Goal: Transaction & Acquisition: Purchase product/service

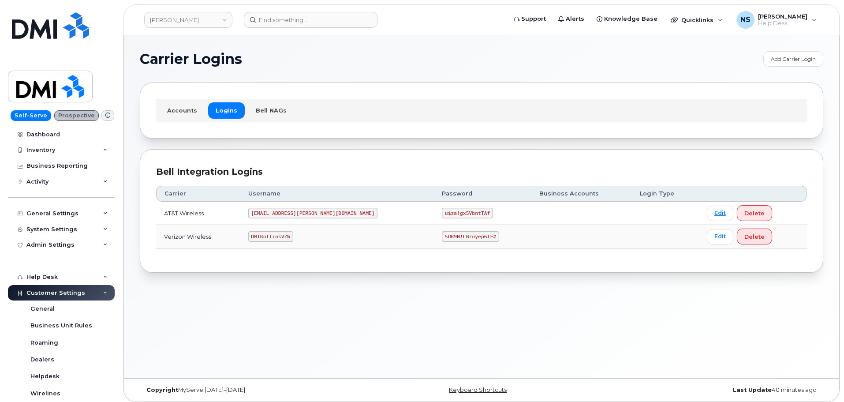
click at [297, 218] on td "MS-Rollins@dminc.com" at bounding box center [337, 213] width 194 height 23
click at [297, 217] on code "MS-Rollins@dminc.com" at bounding box center [313, 213] width 130 height 11
click at [434, 205] on td "u$za!gx5VbntTAf" at bounding box center [482, 213] width 97 height 23
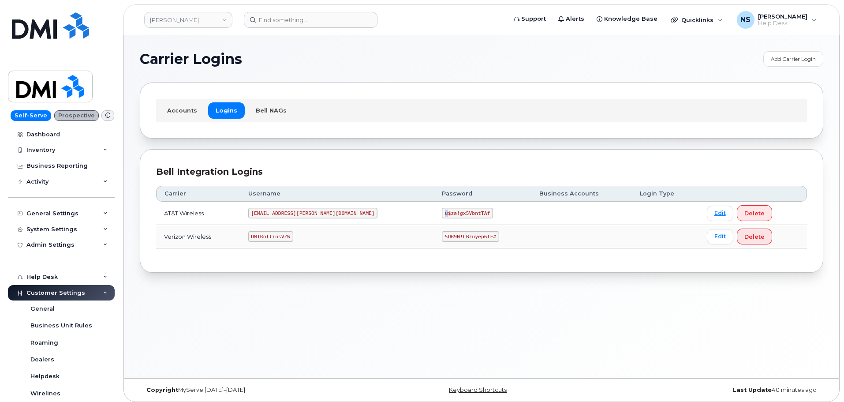
click at [434, 205] on td "u$za!gx5VbntTAf" at bounding box center [482, 213] width 97 height 23
click at [434, 206] on td "u$za!gx5VbntTAf" at bounding box center [482, 213] width 97 height 23
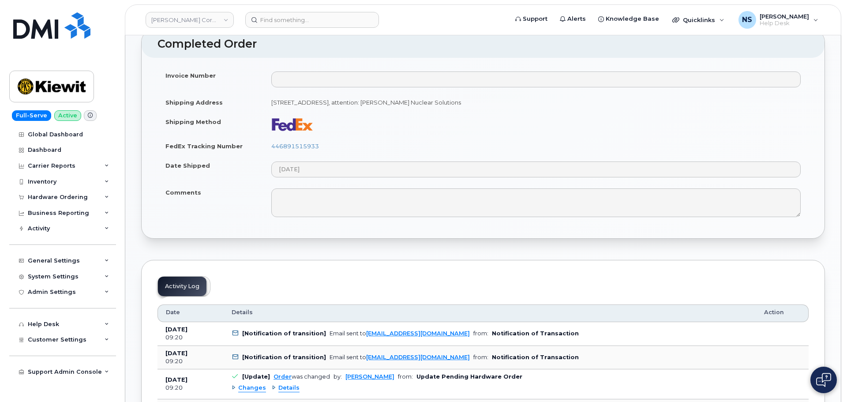
scroll to position [397, 0]
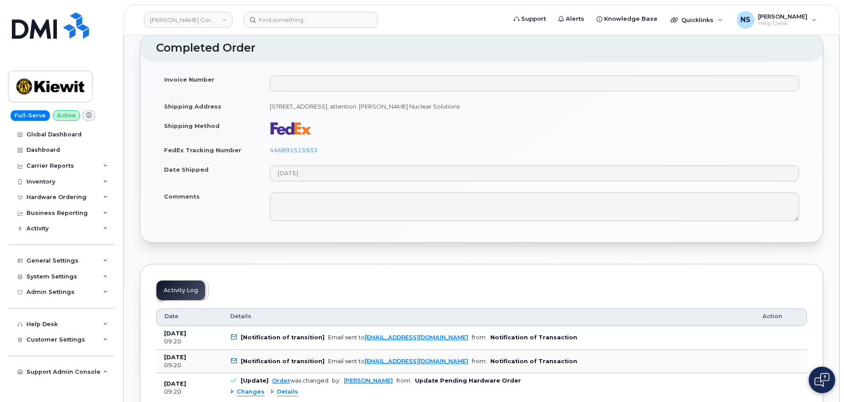
click at [295, 146] on td "446891515933" at bounding box center [534, 149] width 545 height 19
click at [295, 150] on link "446891515933" at bounding box center [294, 149] width 48 height 7
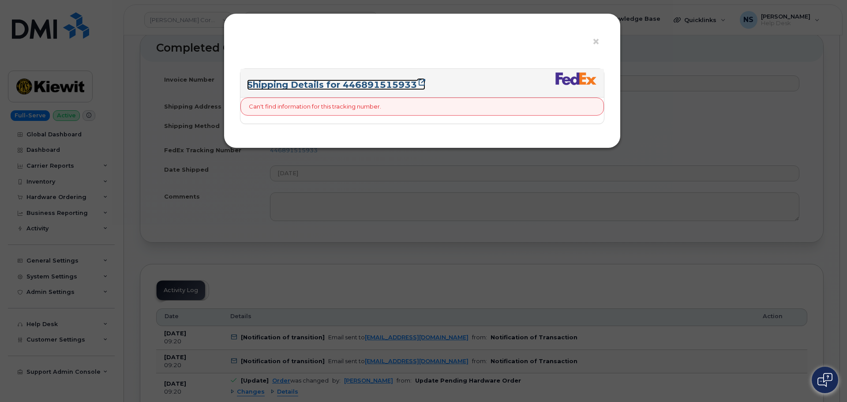
click at [345, 81] on link "Shipping Details for 446891515933" at bounding box center [336, 84] width 178 height 11
click at [188, 290] on div "× Shipping Details for 446891515933 Can't find information for this tracking nu…" at bounding box center [423, 201] width 847 height 402
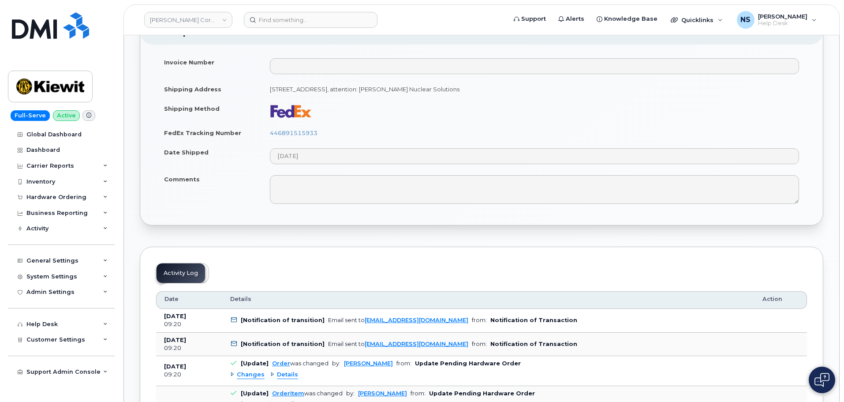
scroll to position [353, 0]
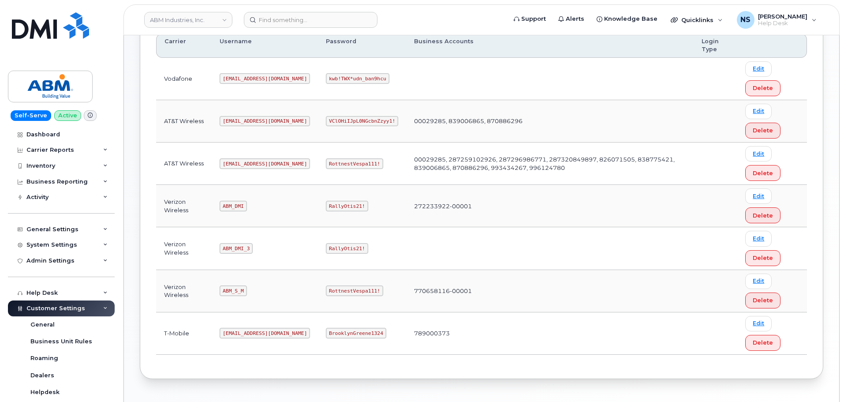
scroll to position [136, 0]
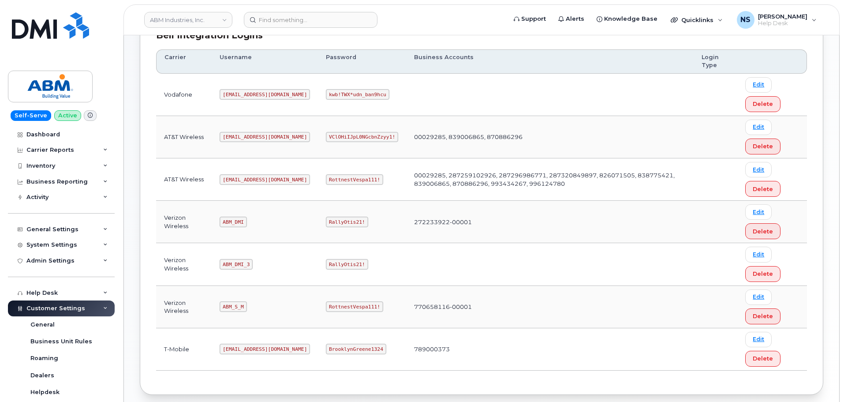
click at [244, 175] on code "[EMAIL_ADDRESS][DOMAIN_NAME]" at bounding box center [265, 179] width 90 height 11
click at [244, 175] on code "abm@dminc.com" at bounding box center [265, 179] width 90 height 11
copy code "dminc"
click at [247, 175] on code "abm@dminc.com" at bounding box center [265, 179] width 90 height 11
click at [247, 176] on code "[EMAIL_ADDRESS][DOMAIN_NAME]" at bounding box center [265, 179] width 90 height 11
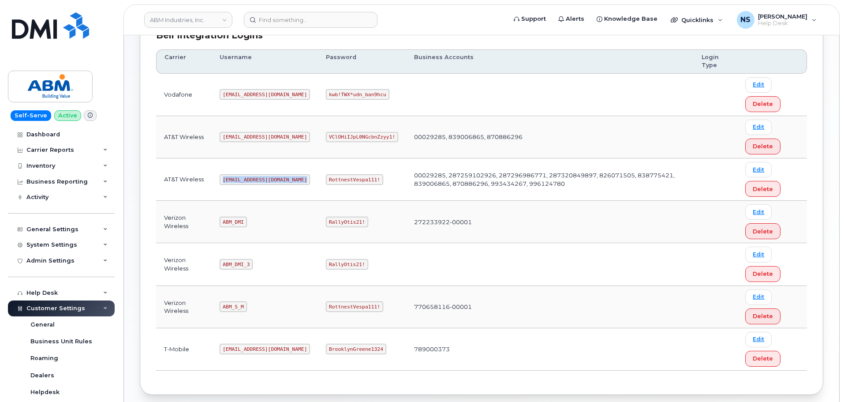
click at [247, 176] on code "[EMAIL_ADDRESS][DOMAIN_NAME]" at bounding box center [265, 179] width 90 height 11
copy code "[EMAIL_ADDRESS][DOMAIN_NAME]"
drag, startPoint x: 294, startPoint y: 147, endPoint x: 306, endPoint y: 168, distance: 23.9
click at [300, 160] on tbody "Vodafone tphillips@dminc.com kwb!TWX*udn_ban9hcu Edit Delete AT&T Wireless tphi…" at bounding box center [481, 222] width 651 height 297
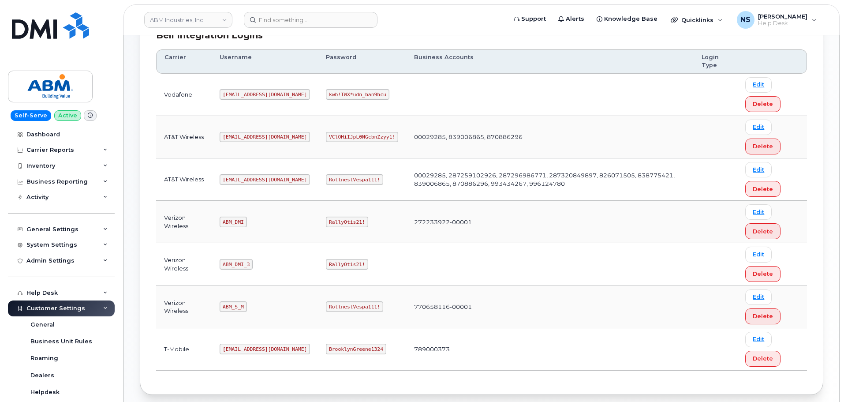
click at [326, 180] on code "RottnestVespa111!" at bounding box center [354, 179] width 57 height 11
copy code "RottnestVespa111!"
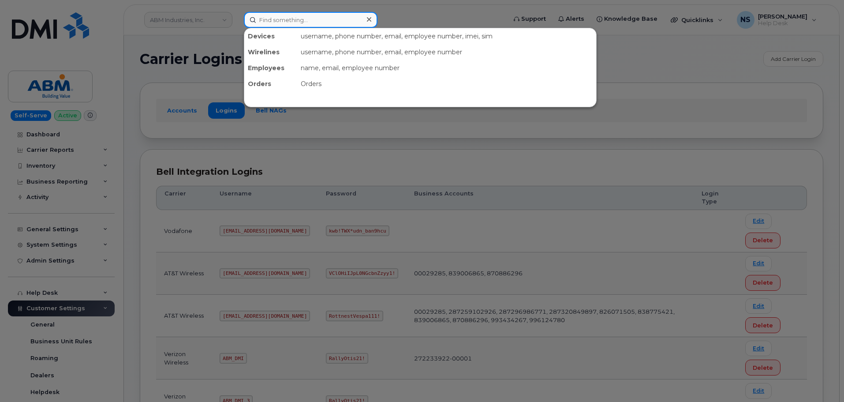
drag, startPoint x: 332, startPoint y: 16, endPoint x: 624, endPoint y: 53, distance: 294.4
click at [333, 17] on input at bounding box center [311, 20] width 134 height 16
click at [269, 19] on input at bounding box center [311, 20] width 134 height 16
paste input "[PERSON_NAME]"
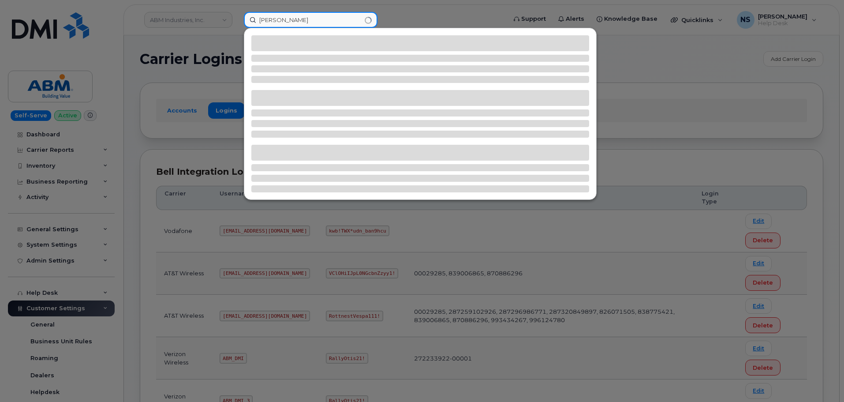
type input "[PERSON_NAME]"
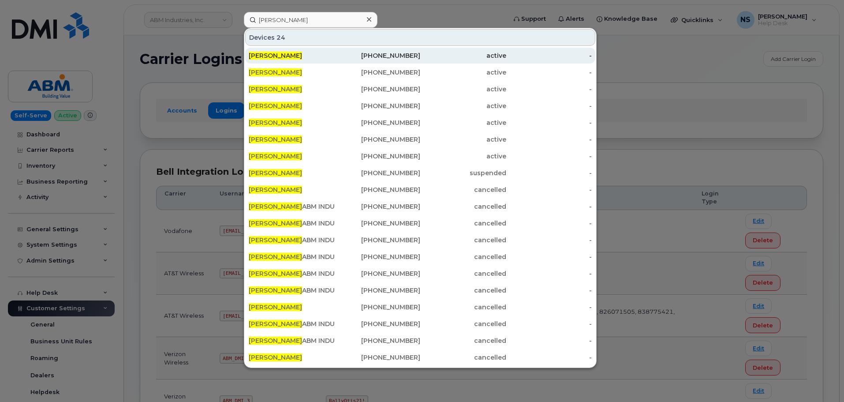
click at [420, 60] on div "[PHONE_NUMBER]" at bounding box center [463, 56] width 86 height 16
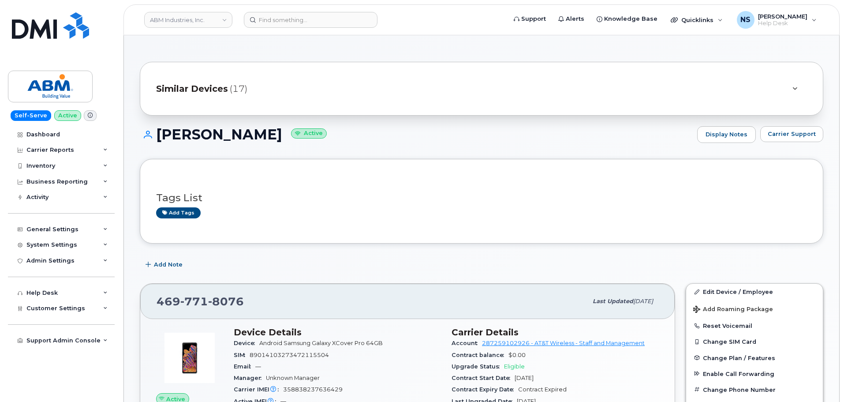
scroll to position [221, 0]
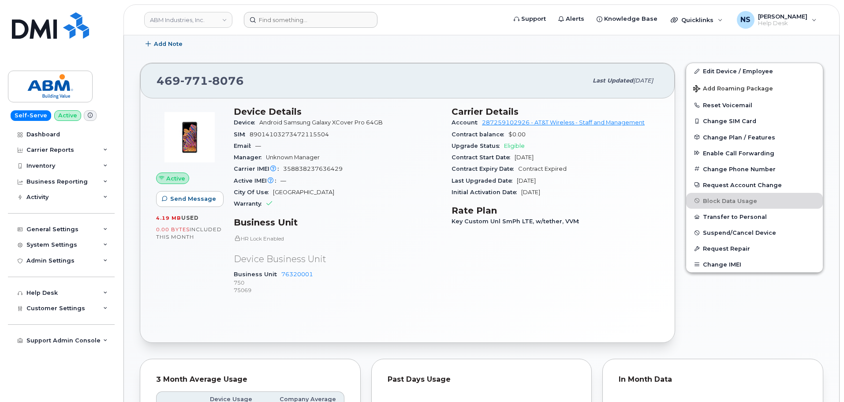
drag, startPoint x: 264, startPoint y: 32, endPoint x: 261, endPoint y: 26, distance: 6.3
click at [261, 28] on header "ABM Industries, Inc. Support Alerts Knowledge Base Quicklinks Suspend / Cancel …" at bounding box center [482, 19] width 716 height 31
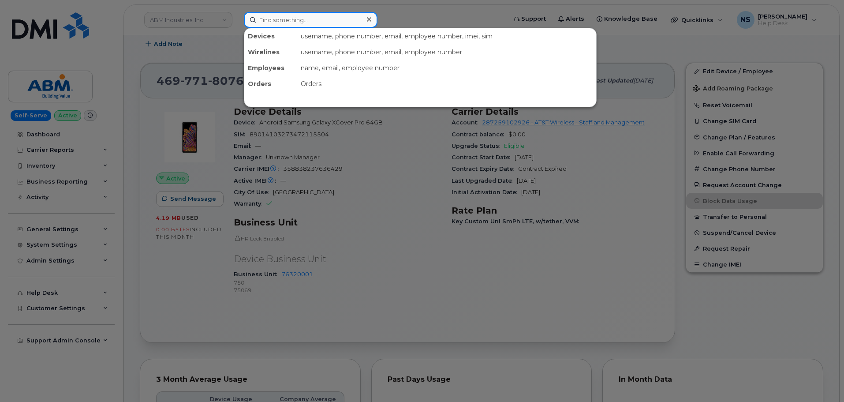
click at [267, 18] on input at bounding box center [311, 20] width 134 height 16
paste input "214.885.6706"
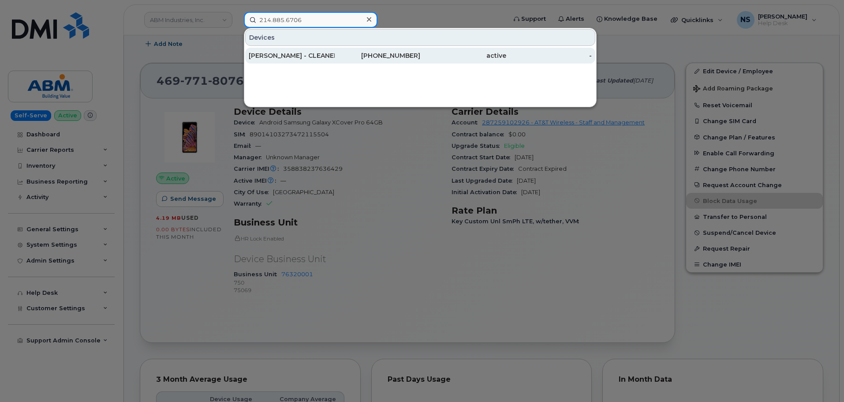
type input "214.885.6706"
click at [335, 51] on div "RONADO SMITH - CLEANER LJ" at bounding box center [378, 56] width 86 height 16
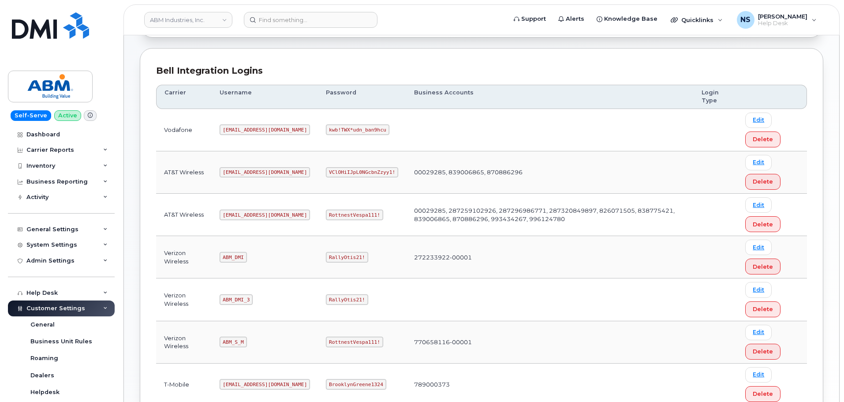
scroll to position [176, 0]
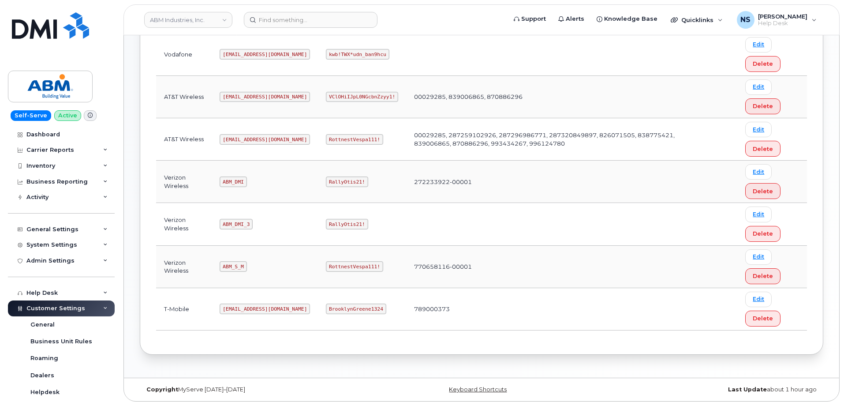
click at [237, 267] on code "ABM_S_M" at bounding box center [233, 266] width 27 height 11
click at [237, 266] on code "ABM_S_M" at bounding box center [233, 266] width 27 height 11
copy code "ABM_S_M"
click at [332, 270] on code "RottnestVespa111!" at bounding box center [354, 266] width 57 height 11
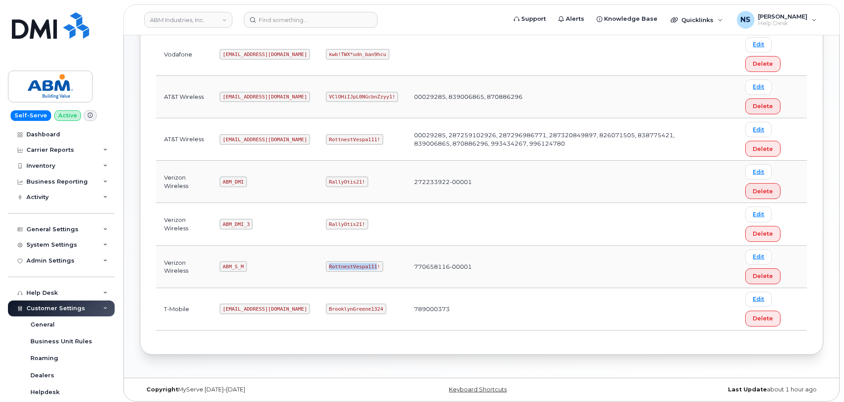
click at [331, 270] on code "RottnestVespa111!" at bounding box center [354, 266] width 57 height 11
copy code "RottnestVespa111!"
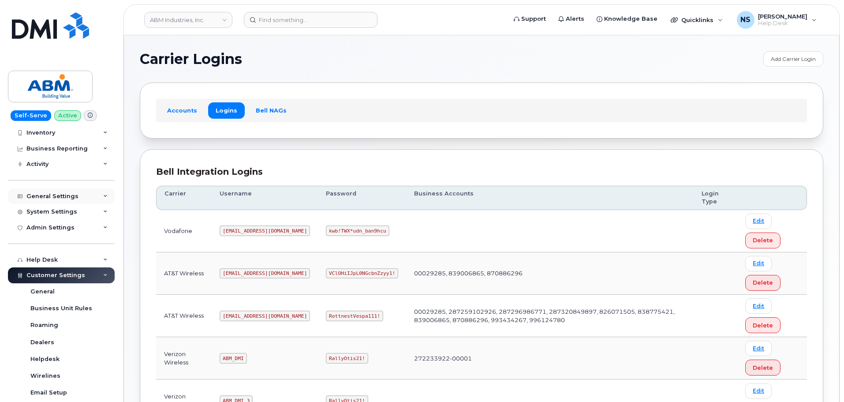
scroll to position [0, 0]
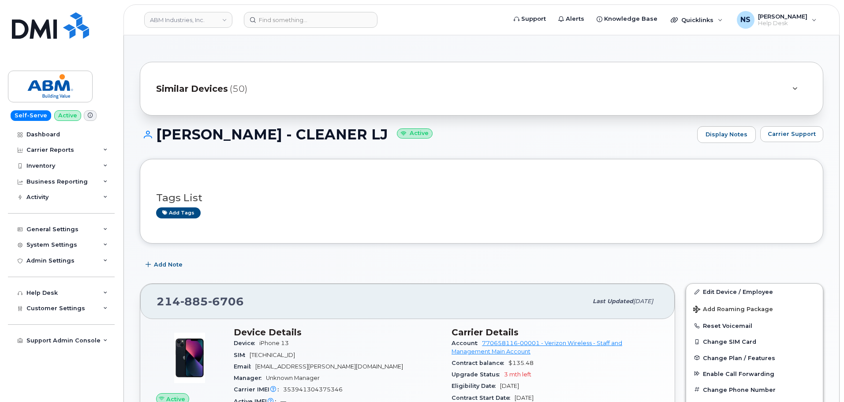
click at [784, 90] on div at bounding box center [795, 88] width 25 height 21
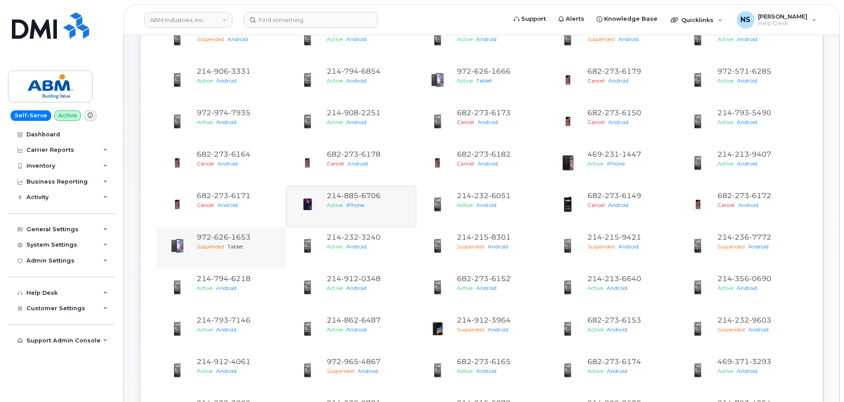
scroll to position [88, 0]
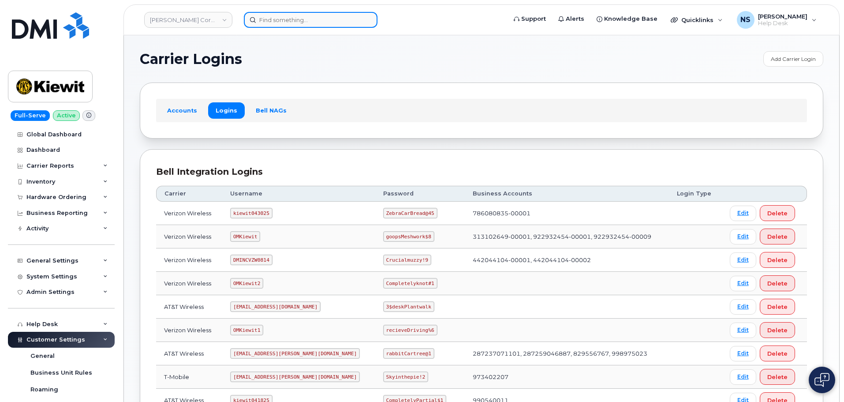
click at [300, 24] on input at bounding box center [311, 20] width 134 height 16
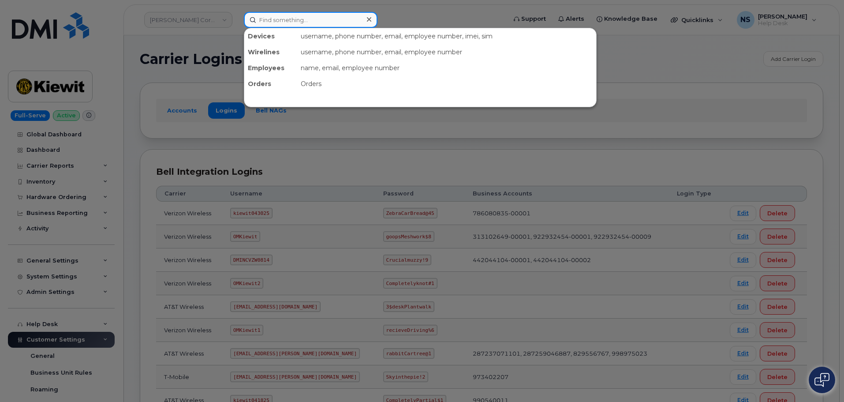
paste input "[PERSON_NAME]"
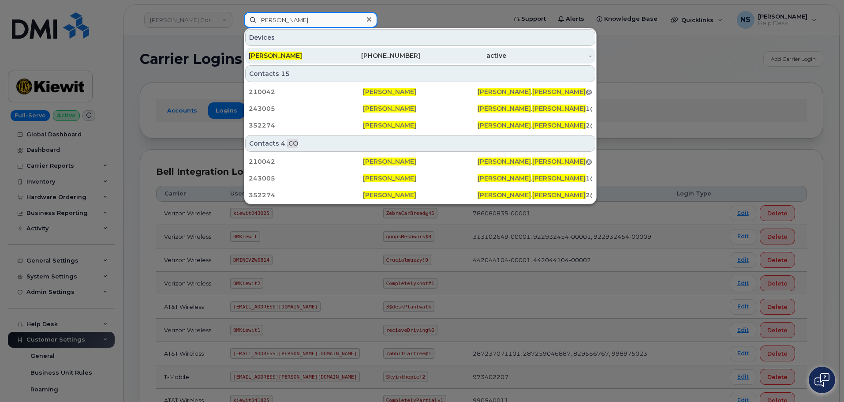
type input "[PERSON_NAME]"
click at [337, 56] on div "[PHONE_NUMBER]" at bounding box center [378, 55] width 86 height 9
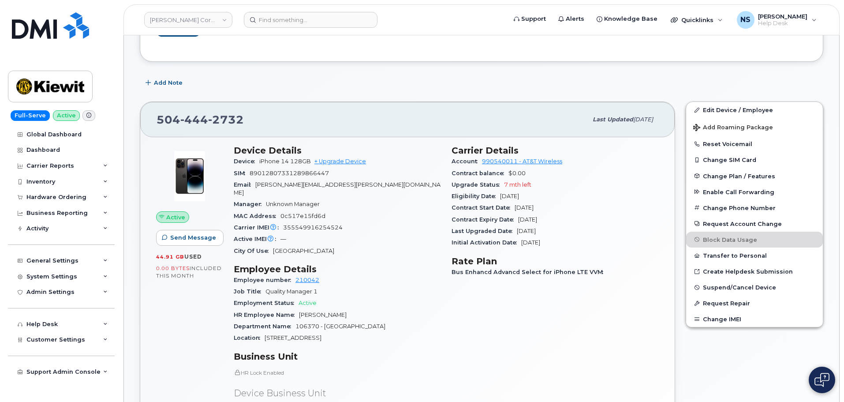
scroll to position [132, 0]
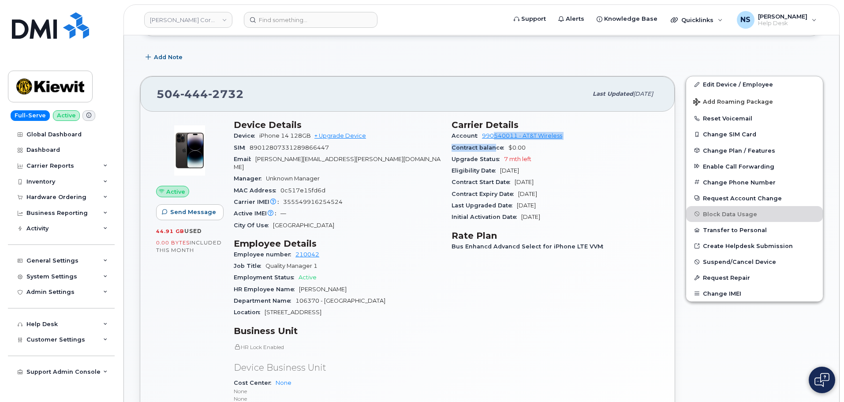
click at [494, 135] on section "Carrier Details Account 990540011 - AT&T Wireless Contract balance $0.00 Upgrad…" at bounding box center [555, 171] width 207 height 103
click at [491, 142] on div "Contract balance $0.00" at bounding box center [555, 147] width 207 height 11
click at [487, 140] on div "Account 990540011 - AT&T Wireless" at bounding box center [555, 135] width 207 height 11
drag, startPoint x: 479, startPoint y: 135, endPoint x: 518, endPoint y: 135, distance: 38.8
click at [519, 135] on div "Account 990540011 - AT&T Wireless" at bounding box center [555, 135] width 207 height 11
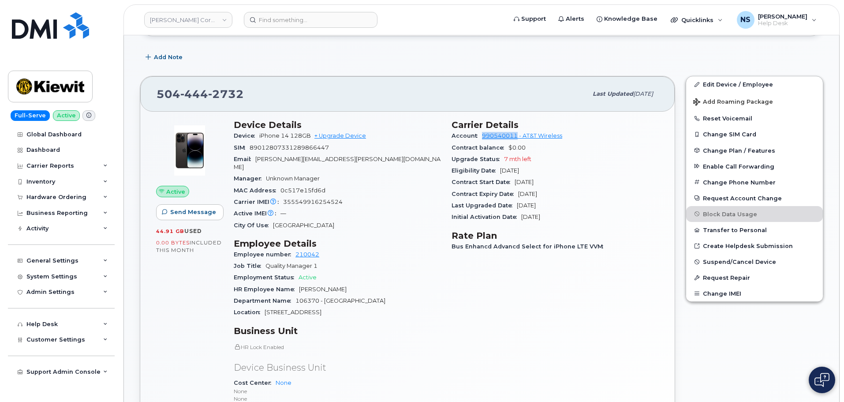
copy link "990540011"
click at [226, 89] on span "2732" at bounding box center [226, 93] width 36 height 13
copy span "504 444 2732"
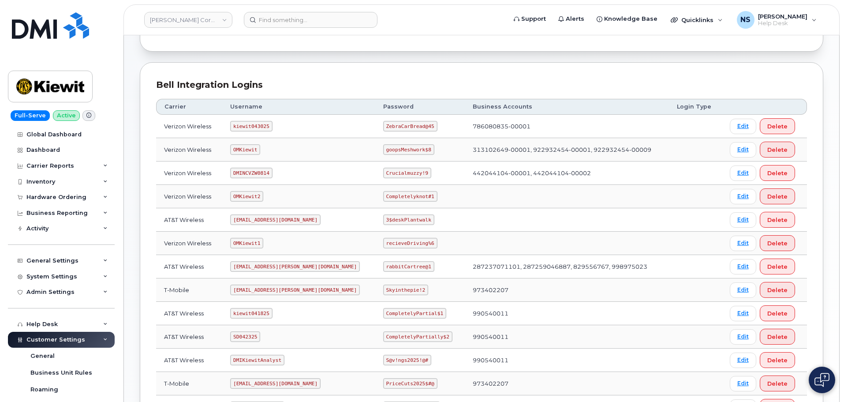
scroll to position [179, 0]
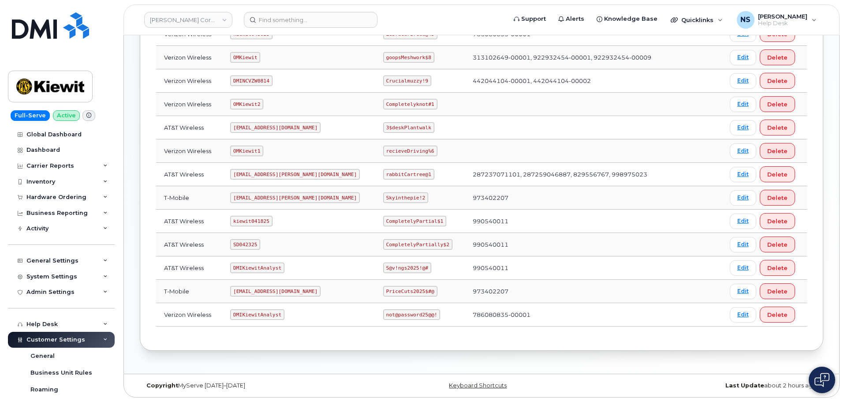
click at [258, 220] on code "kiewit041825" at bounding box center [251, 221] width 42 height 11
click at [257, 219] on code "kiewit041825" at bounding box center [251, 221] width 42 height 11
drag, startPoint x: 257, startPoint y: 219, endPoint x: 252, endPoint y: 211, distance: 8.7
click at [256, 217] on code "kiewit041825" at bounding box center [251, 221] width 42 height 11
copy code "kiewit041825"
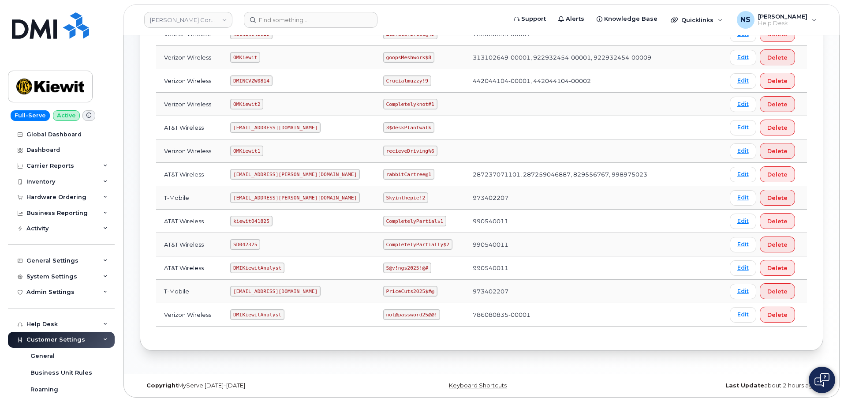
click at [393, 221] on code "CompletelyPartial$1" at bounding box center [414, 221] width 63 height 11
click at [393, 220] on code "CompletelyPartial$1" at bounding box center [414, 221] width 63 height 11
copy code "CompletelyPartial$1"
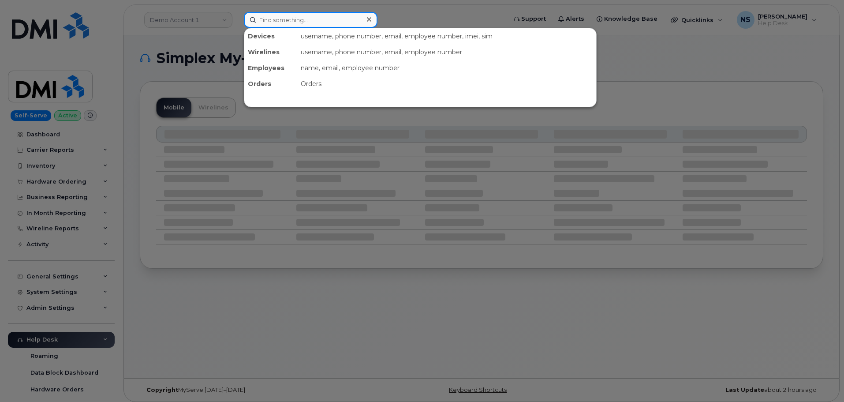
click at [294, 22] on input at bounding box center [311, 20] width 134 height 16
paste input "3062313137"
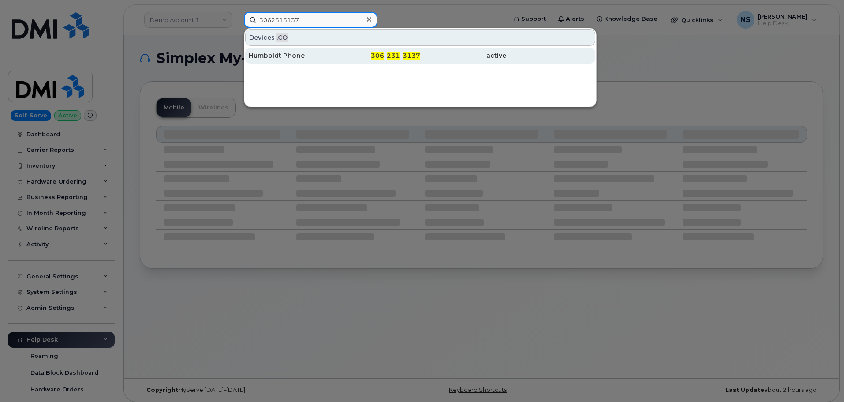
type input "3062313137"
click at [348, 49] on div "306 - 231 - 3137" at bounding box center [378, 56] width 86 height 16
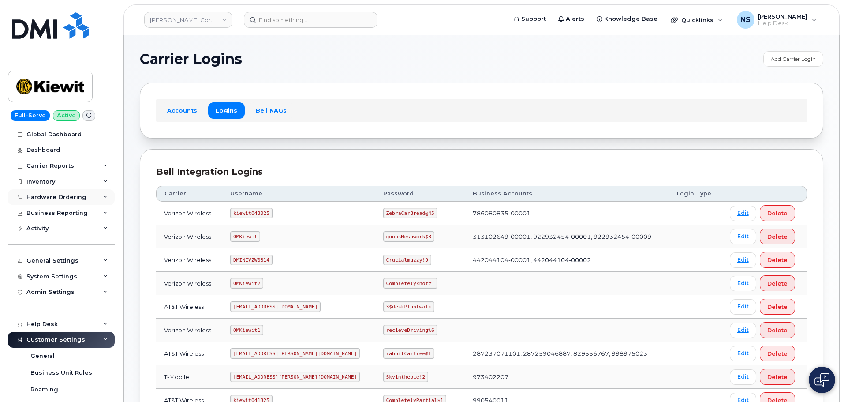
click at [53, 201] on div "Hardware Ordering" at bounding box center [61, 197] width 107 height 16
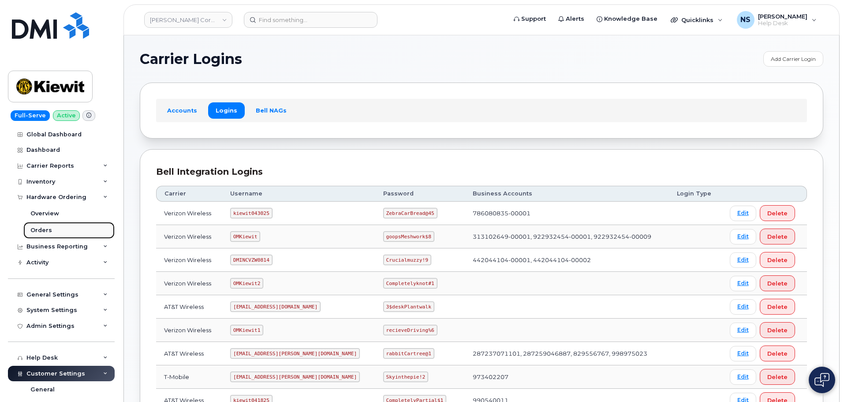
click at [47, 231] on div "Orders" at bounding box center [41, 230] width 22 height 8
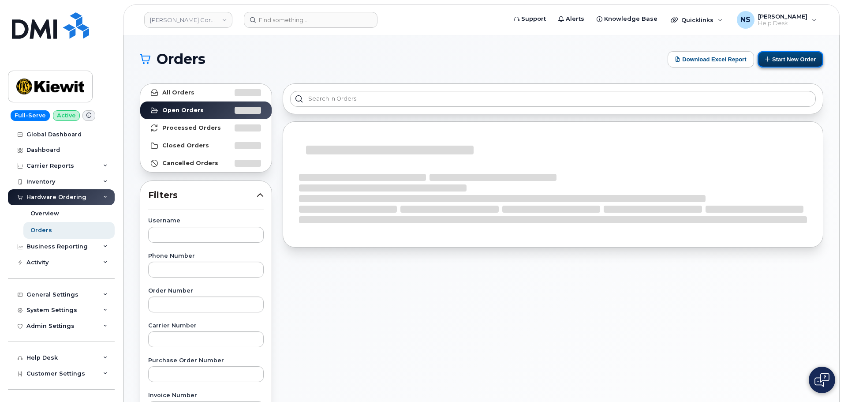
click at [782, 63] on button "Start New Order" at bounding box center [791, 59] width 66 height 16
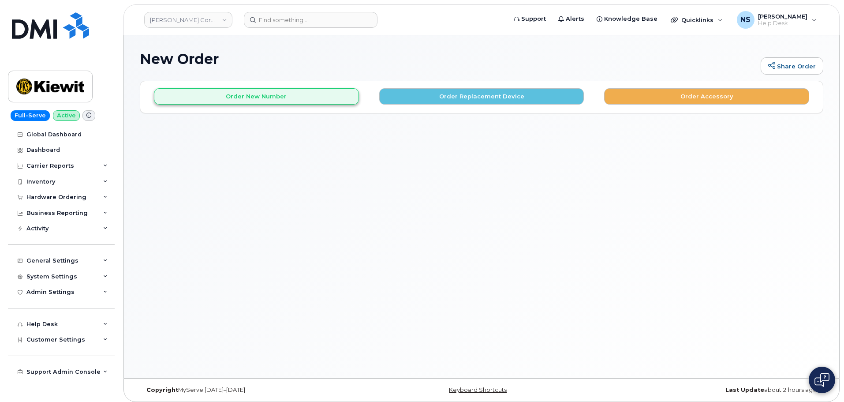
click at [242, 89] on div "Order New Number Order Replacement Device Order Accessory" at bounding box center [481, 92] width 683 height 23
click at [246, 94] on button "Order New Number" at bounding box center [256, 96] width 205 height 16
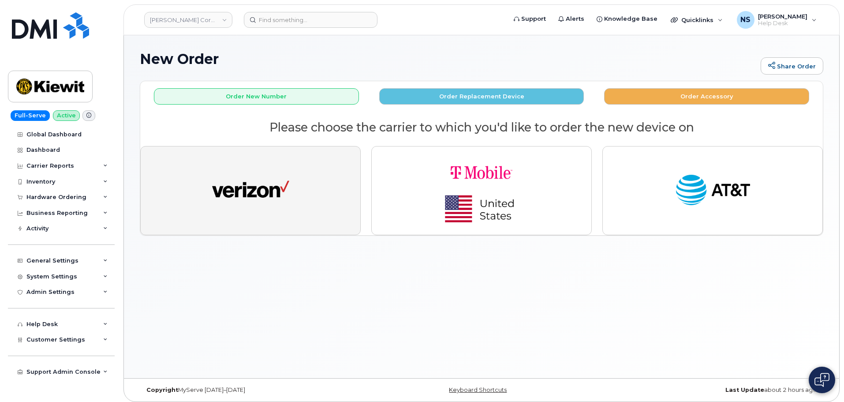
click at [277, 165] on button "button" at bounding box center [250, 190] width 221 height 89
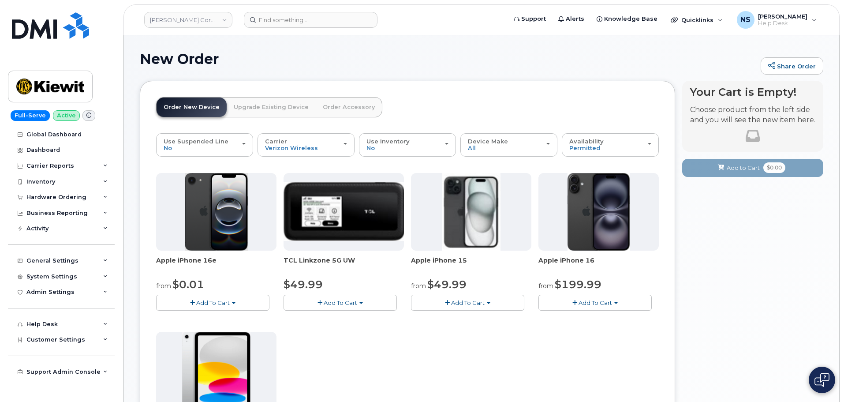
click at [228, 295] on button "Add To Cart" at bounding box center [212, 302] width 113 height 15
click at [224, 298] on button "Add To Cart" at bounding box center [212, 302] width 113 height 15
click at [462, 296] on button "Add To Cart" at bounding box center [467, 302] width 113 height 15
click at [471, 298] on button "Add To Cart" at bounding box center [467, 302] width 113 height 15
click at [590, 306] on button "Add To Cart" at bounding box center [595, 302] width 113 height 15
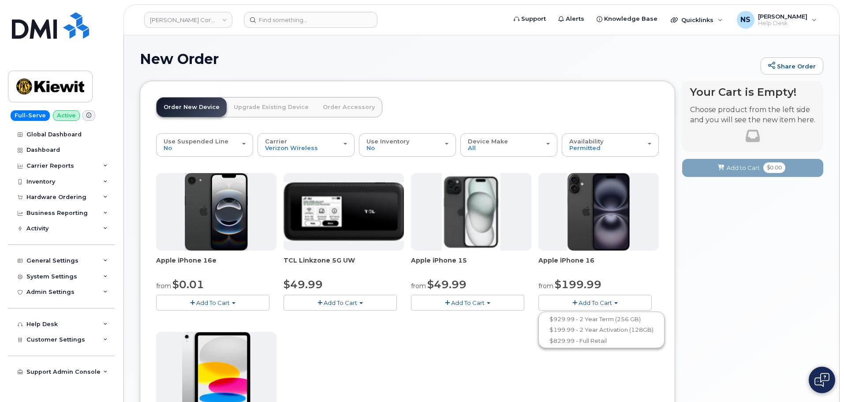
click at [715, 303] on div "Your Cart is Empty! Choose product from the left side and you will see the new …" at bounding box center [752, 354] width 141 height 547
click at [496, 302] on button "Add To Cart" at bounding box center [467, 302] width 113 height 15
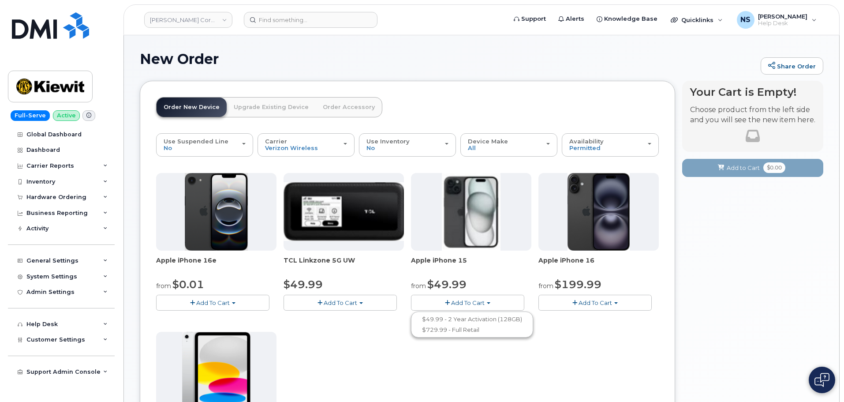
click at [492, 302] on button "Add To Cart" at bounding box center [467, 302] width 113 height 15
drag, startPoint x: 487, startPoint y: 306, endPoint x: 482, endPoint y: 304, distance: 5.2
click at [483, 304] on button "Add To Cart" at bounding box center [467, 302] width 113 height 15
drag, startPoint x: 473, startPoint y: 318, endPoint x: 477, endPoint y: 322, distance: 5.3
click at [472, 318] on link "$49.99 - 2 Year Activation (128GB)" at bounding box center [472, 319] width 118 height 11
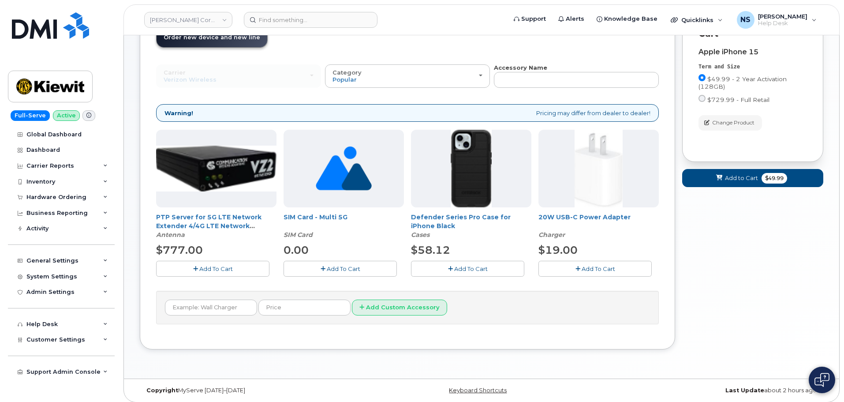
scroll to position [75, 0]
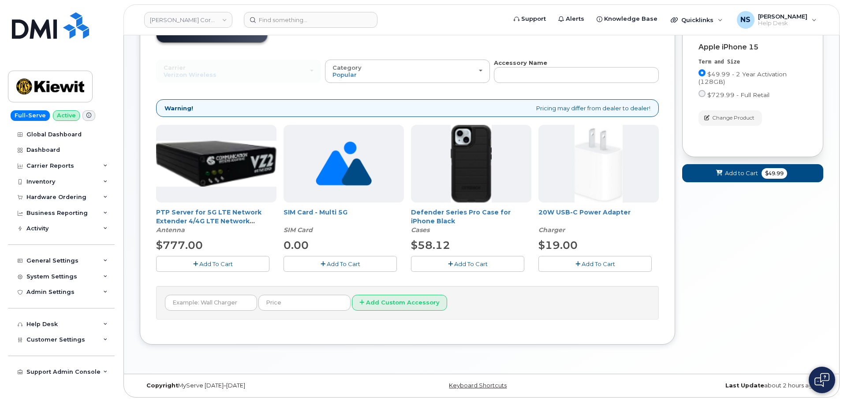
click at [448, 263] on button "Add To Cart" at bounding box center [467, 263] width 113 height 15
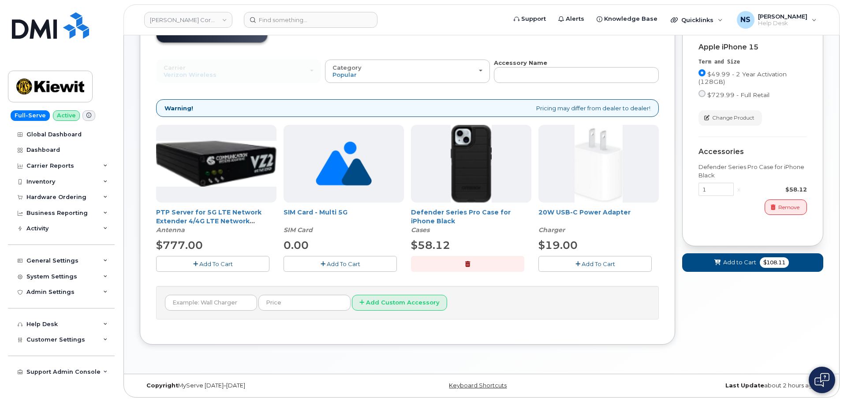
click at [575, 268] on button "Add To Cart" at bounding box center [595, 263] width 113 height 15
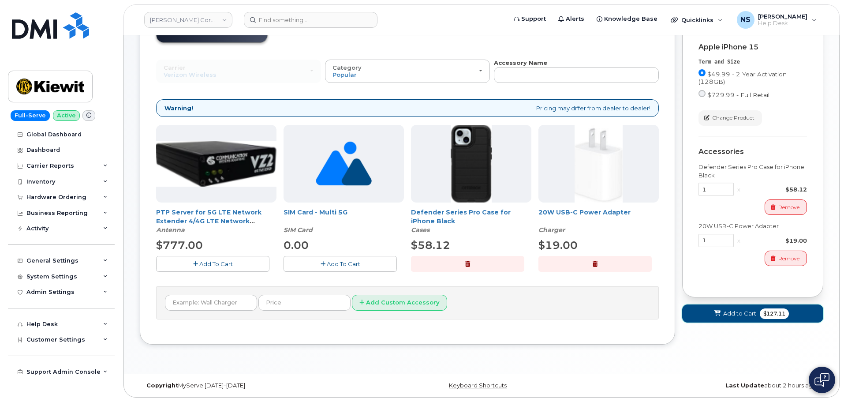
drag, startPoint x: 750, startPoint y: 314, endPoint x: 734, endPoint y: 327, distance: 20.0
click at [750, 314] on span "Add to Cart" at bounding box center [739, 313] width 33 height 8
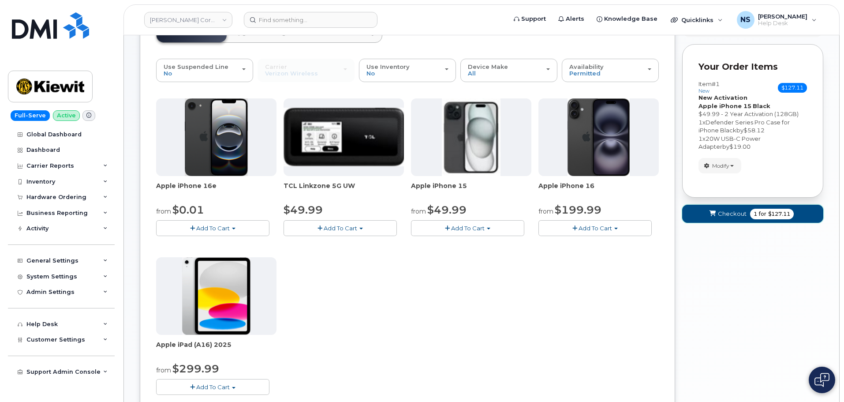
click at [730, 214] on span "Checkout" at bounding box center [732, 214] width 29 height 8
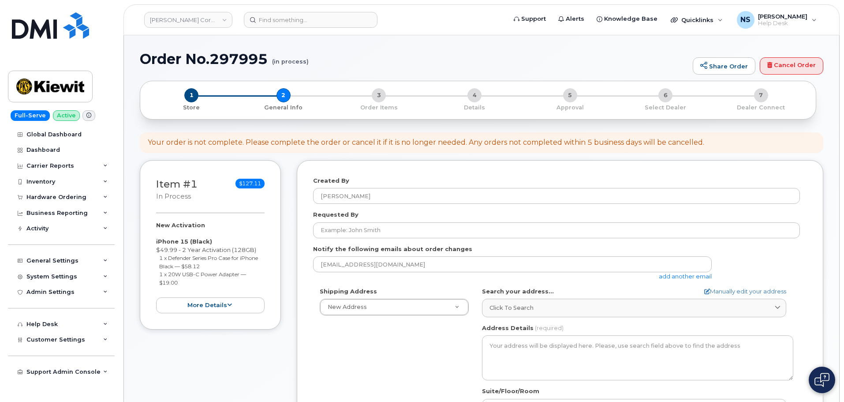
select select
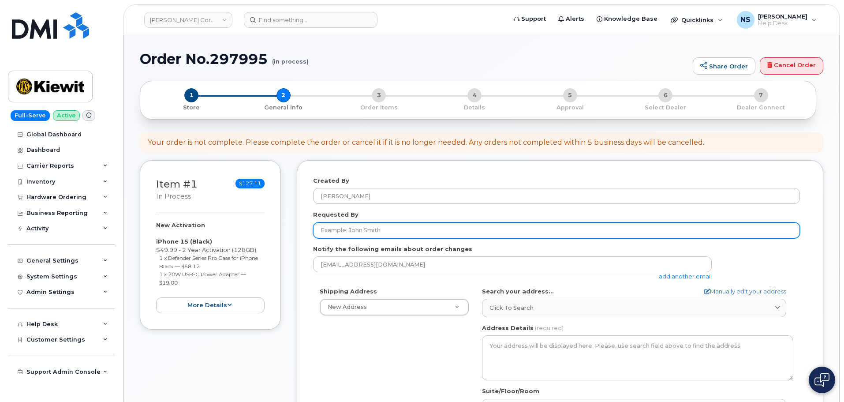
drag, startPoint x: 374, startPoint y: 220, endPoint x: 376, endPoint y: 225, distance: 5.5
click at [377, 220] on div "Requested By" at bounding box center [560, 224] width 494 height 28
click at [375, 225] on input "Requested By" at bounding box center [556, 230] width 487 height 16
paste input "[PERSON_NAME]"
type input "[PERSON_NAME]"
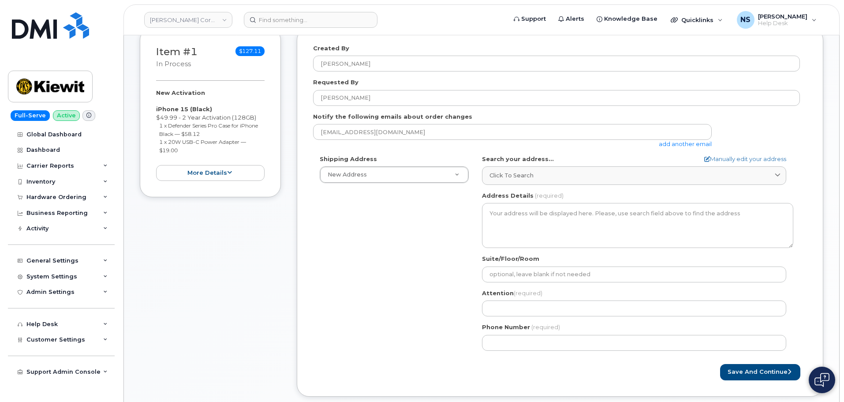
click at [390, 238] on div "Shipping Address New Address New Address [STREET_ADDRESS][GEOGRAPHIC_DATA][PERS…" at bounding box center [556, 256] width 487 height 202
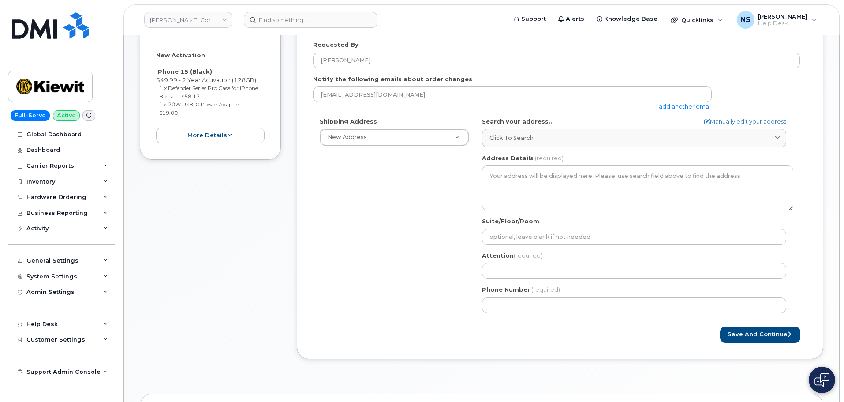
scroll to position [221, 0]
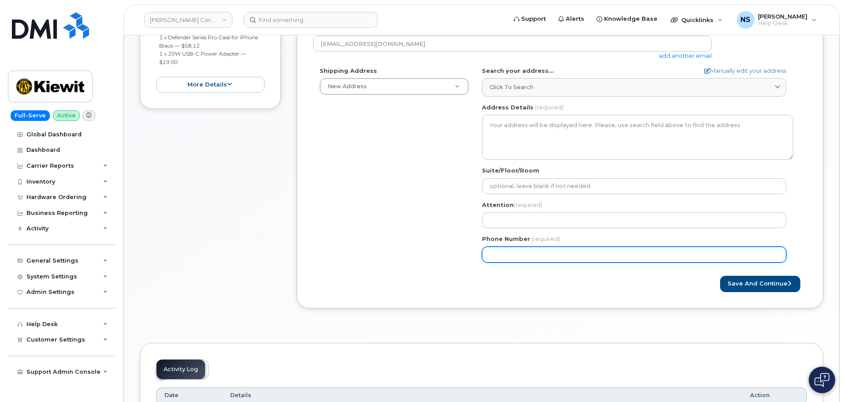
click at [525, 254] on input "Phone Number" at bounding box center [634, 255] width 304 height 16
paste input "17812901099"
type input "17812901099"
drag, startPoint x: 492, startPoint y: 250, endPoint x: 421, endPoint y: 247, distance: 71.5
click at [422, 245] on div "Shipping Address New Address New Address [STREET_ADDRESS][GEOGRAPHIC_DATA][PERS…" at bounding box center [556, 168] width 487 height 202
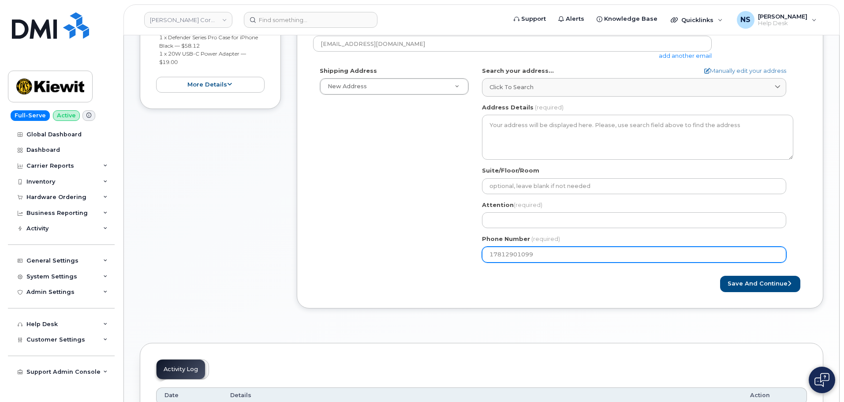
select select
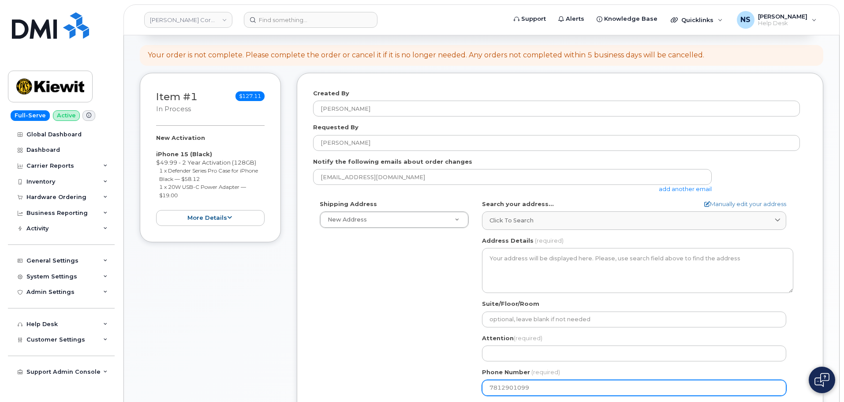
scroll to position [0, 0]
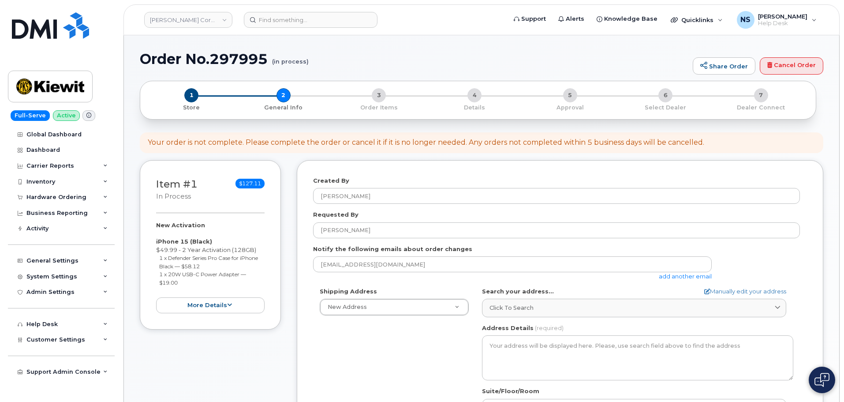
type input "7812901099"
click at [528, 298] on div "Search your address... Manually edit your address Click to search No available …" at bounding box center [637, 302] width 311 height 30
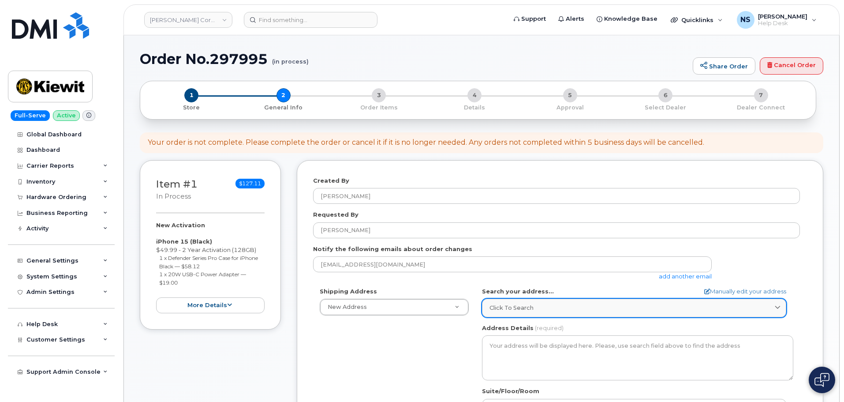
click at [532, 303] on link "Click to search" at bounding box center [634, 308] width 304 height 18
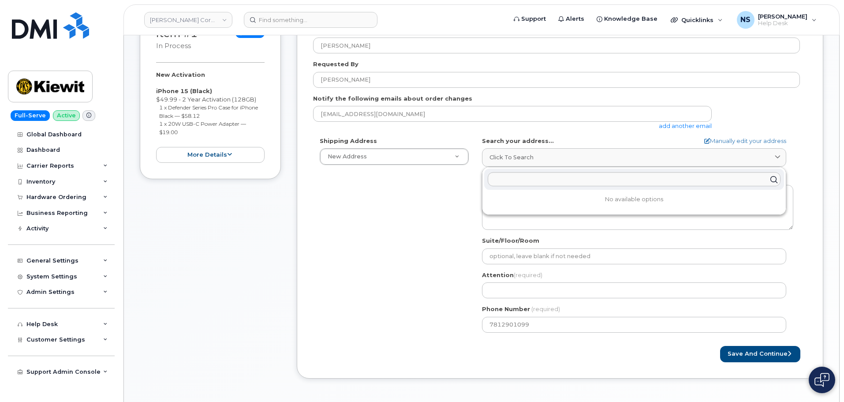
scroll to position [221, 0]
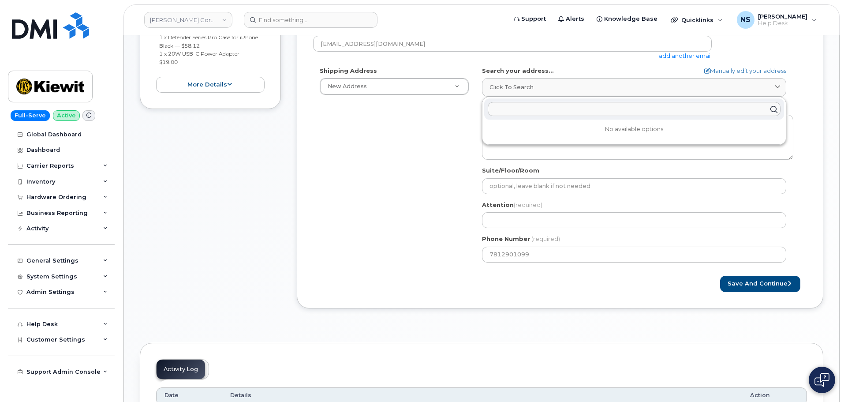
click at [552, 104] on input "text" at bounding box center [634, 109] width 293 height 14
paste input "[STREET_ADDRESS][PERSON_NAME]"
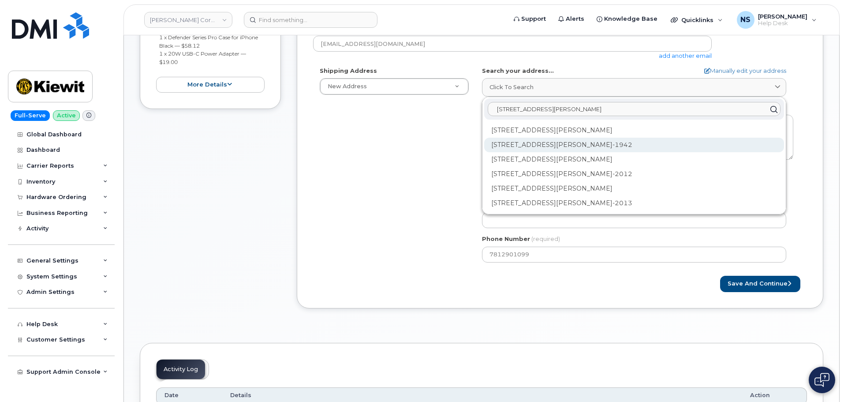
type input "[STREET_ADDRESS][PERSON_NAME]"
click at [622, 167] on div "[STREET_ADDRESS][PERSON_NAME]-1942" at bounding box center [634, 174] width 300 height 15
select select
type textarea "[STREET_ADDRESS][PERSON_NAME]"
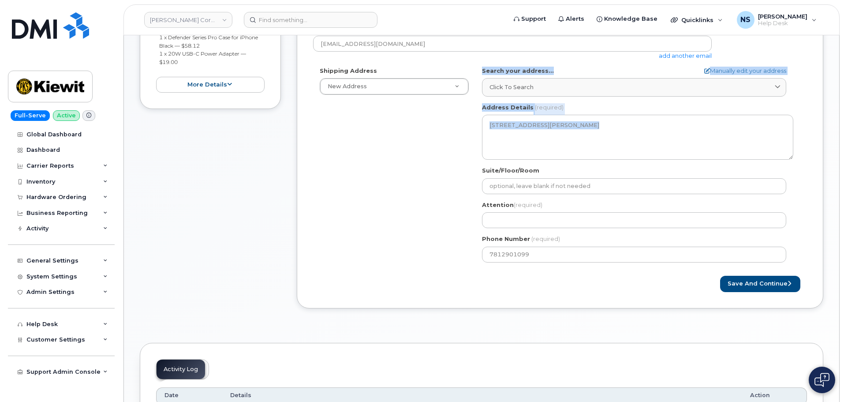
drag, startPoint x: 405, startPoint y: 161, endPoint x: 419, endPoint y: 146, distance: 20.6
click at [409, 150] on div "Shipping Address New Address New Address 8880 Penrose Ln 4650 Business Center D…" at bounding box center [556, 168] width 487 height 202
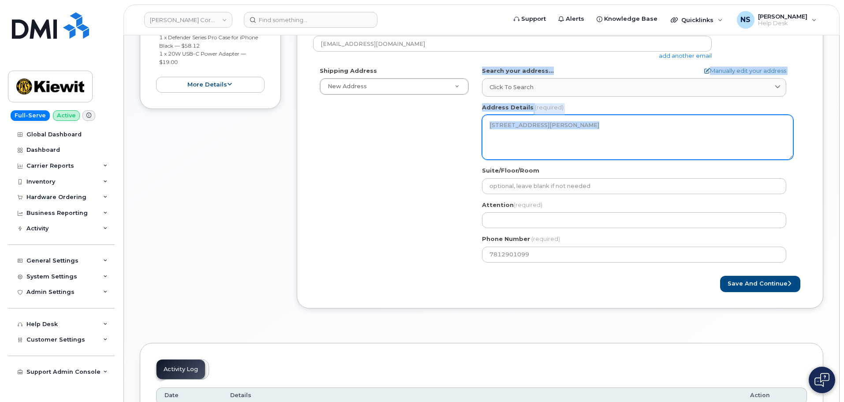
scroll to position [132, 0]
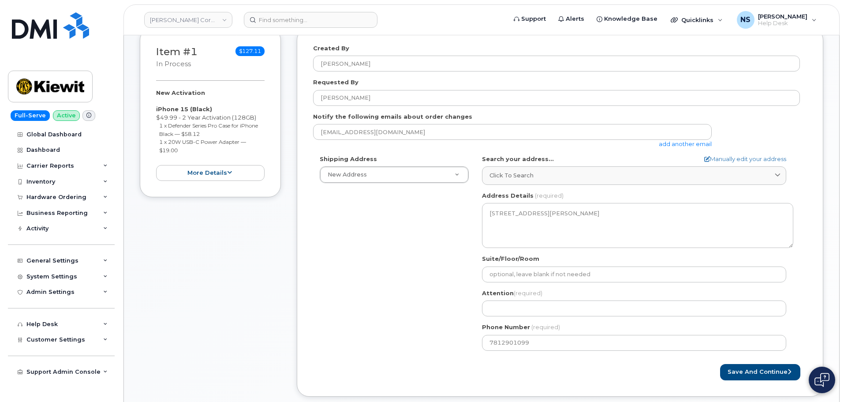
click at [492, 284] on div "MA Waltham Search your address... Manually edit your address Click to search 40…" at bounding box center [638, 256] width 325 height 202
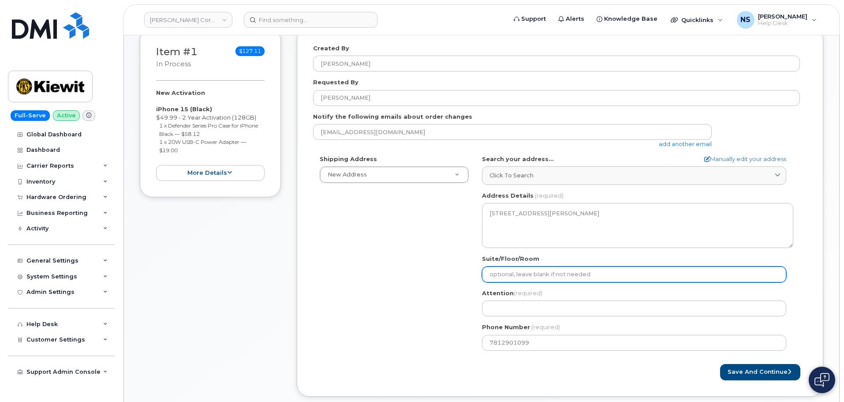
click at [500, 275] on input "Suite/Floor/Room" at bounding box center [634, 274] width 304 height 16
select select
type input "4"
select select
type input "40"
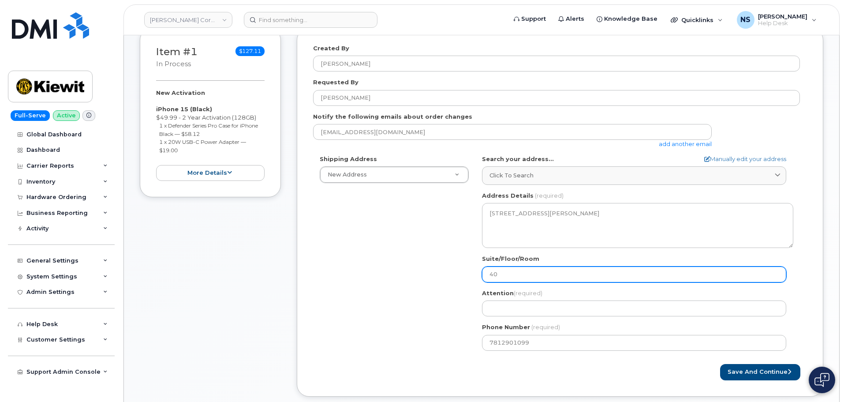
select select
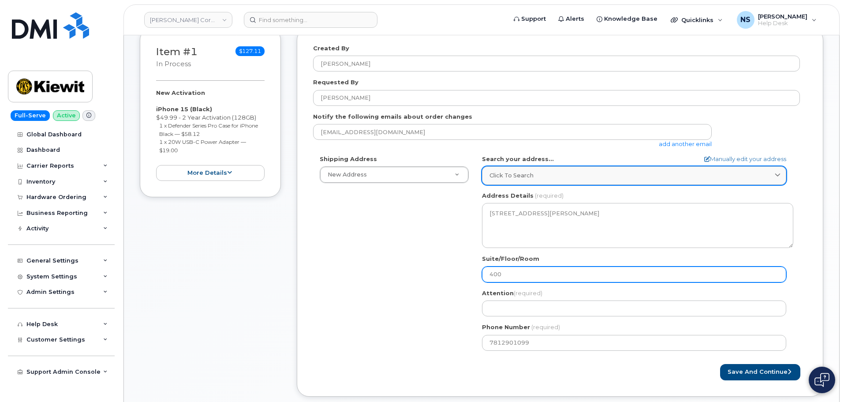
type input "400"
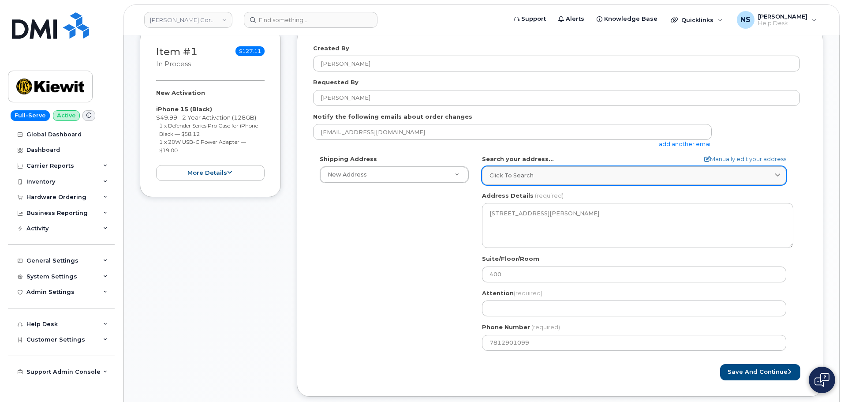
drag, startPoint x: 574, startPoint y: 174, endPoint x: 567, endPoint y: 170, distance: 8.0
click at [572, 174] on div "Click to search" at bounding box center [634, 175] width 289 height 8
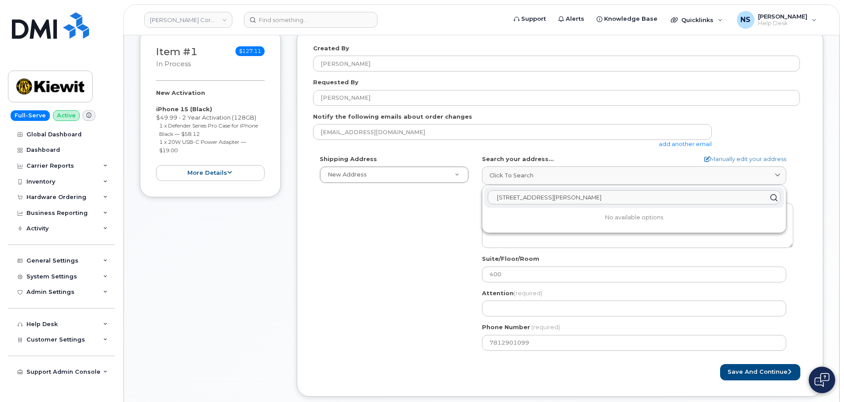
paste input "="
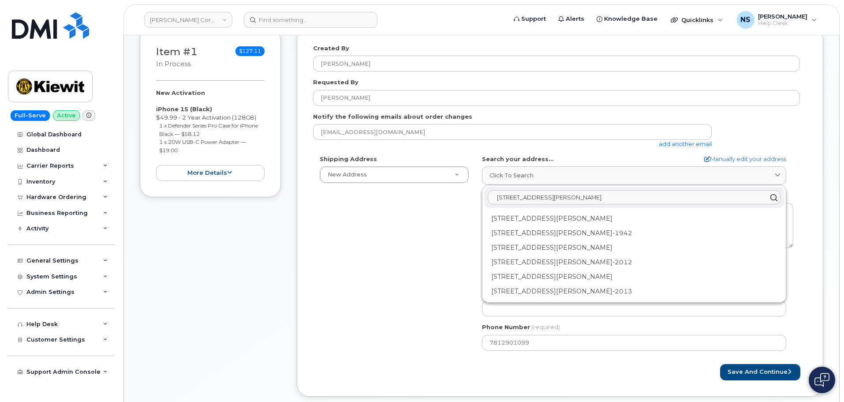
drag, startPoint x: 595, startPoint y: 198, endPoint x: 562, endPoint y: 195, distance: 33.7
click at [562, 195] on input "400 Totten Pond Road, Suite 400, Waltham, MA 02451" at bounding box center [634, 198] width 293 height 14
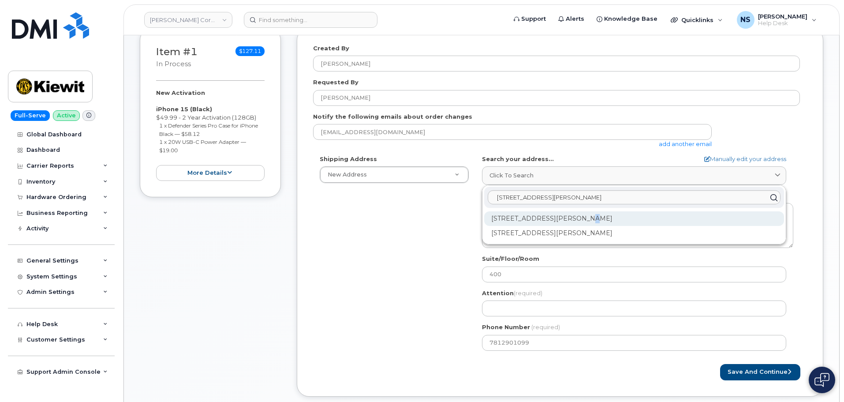
click at [583, 222] on div "400 Totten Pond Rd Waltham MA 02451" at bounding box center [634, 218] width 300 height 15
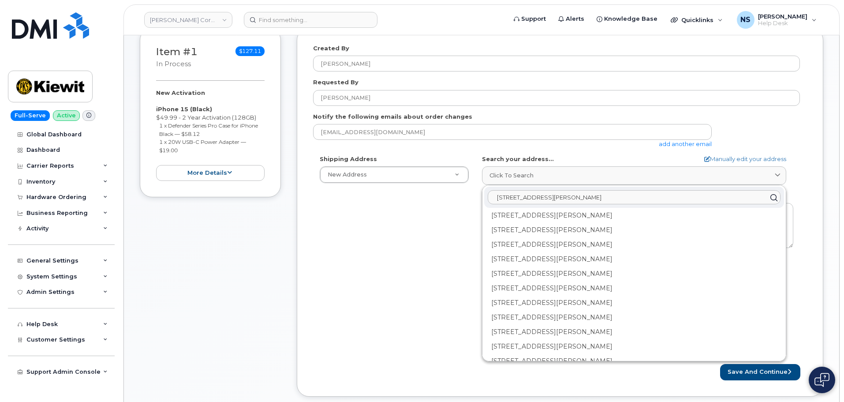
scroll to position [0, 0]
drag, startPoint x: 626, startPoint y: 198, endPoint x: 591, endPoint y: 198, distance: 35.7
click at [591, 198] on input "400 Totten Pond Road Waltham, MA 02451" at bounding box center [634, 198] width 293 height 14
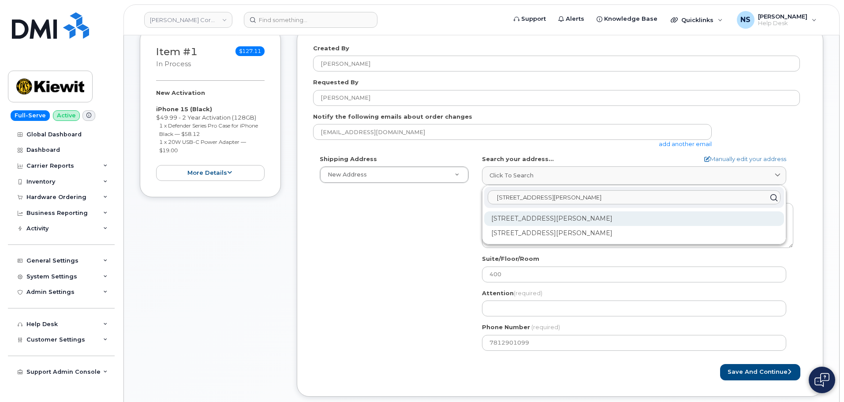
type input "400 Totten Pond Road Waltham MA"
click at [612, 219] on div "400 Totten Pond Rd Waltham MA 02451" at bounding box center [634, 218] width 300 height 15
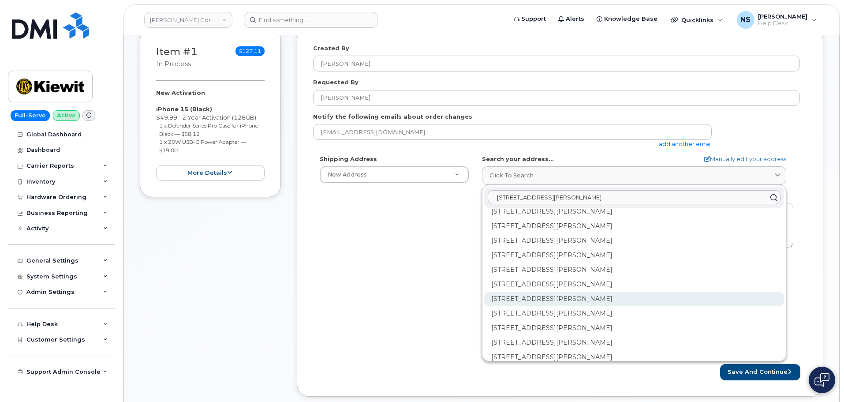
scroll to position [42, 0]
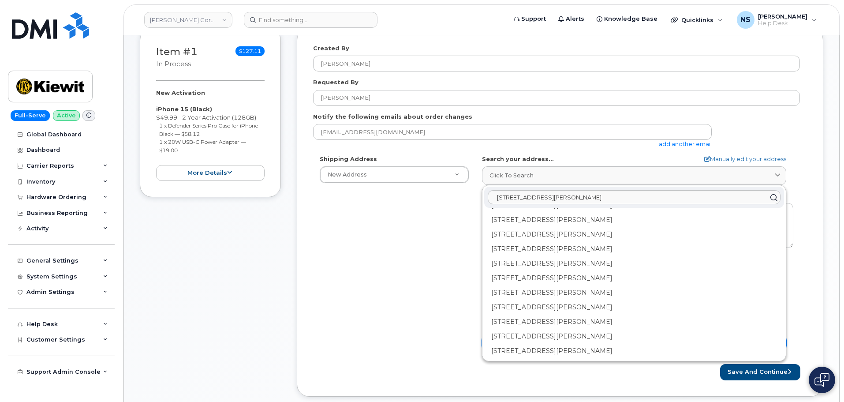
click at [603, 350] on div "400 Totten Pond Rd Ste 400 Waltham MA 02451-2051" at bounding box center [634, 351] width 300 height 15
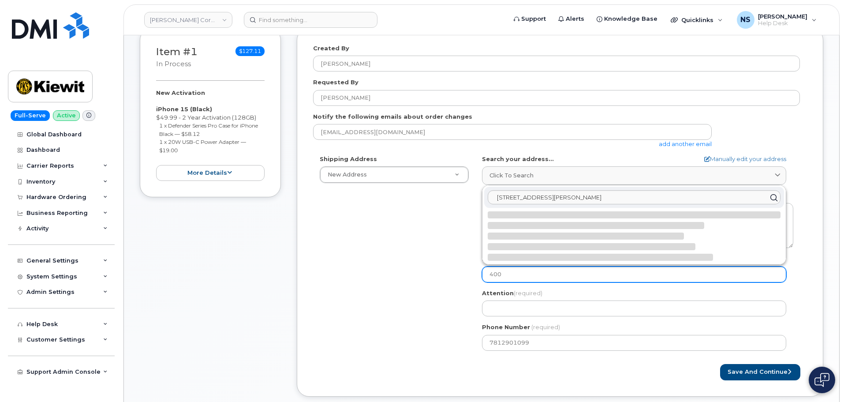
scroll to position [0, 0]
select select
type textarea "400 Totten Pond Rd Ste 400 WALTHAM MA 02451-2051 UNITED STATES"
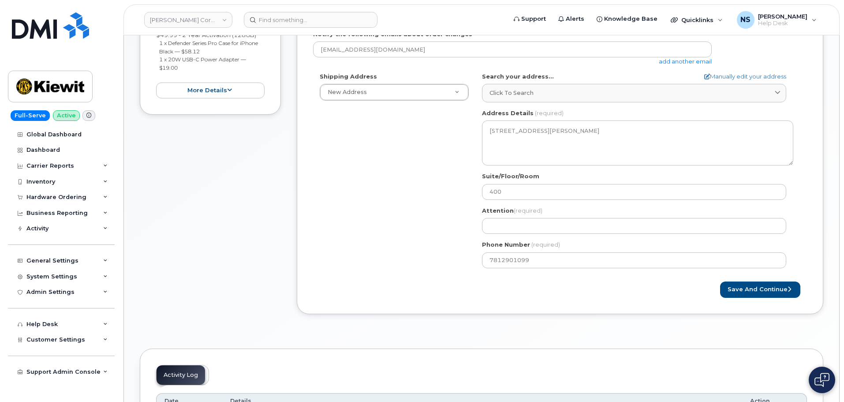
scroll to position [221, 0]
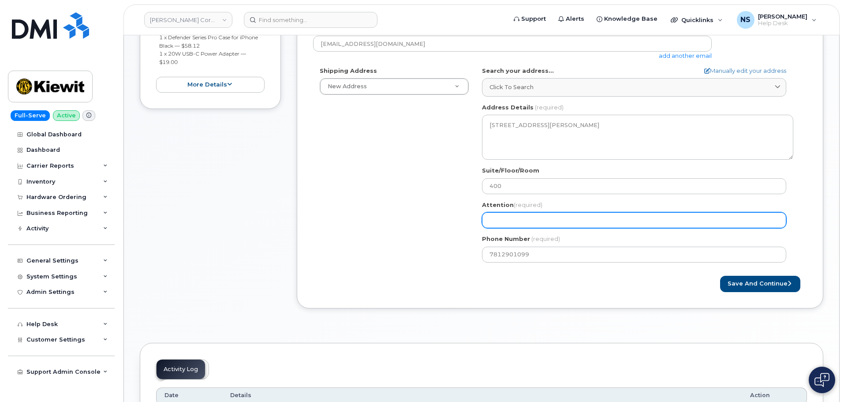
click at [543, 223] on input "Attention (required)" at bounding box center [634, 220] width 304 height 16
click at [548, 222] on input "Attention (required)" at bounding box center [634, 220] width 304 height 16
select select
type input "K"
select select
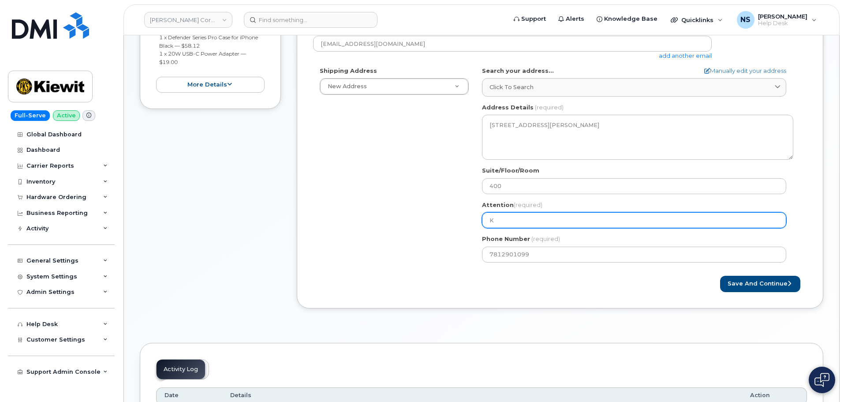
type input "Ki"
select select
type input "Kie"
select select
type input "Kiew"
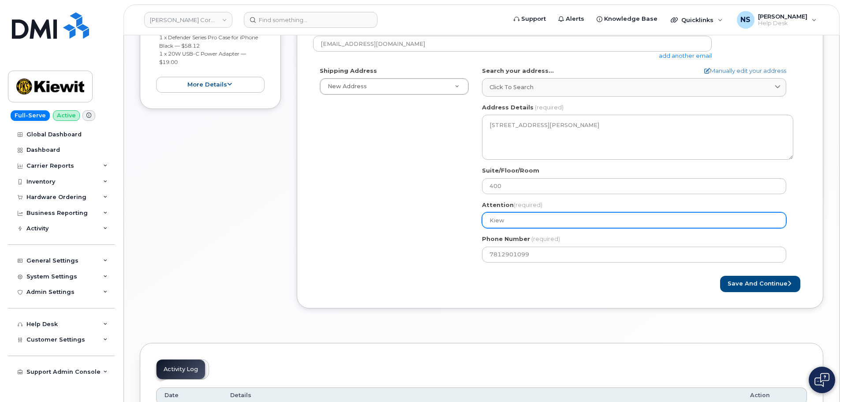
select select
type input "Kiewi"
select select
type input "Kiewit"
select select
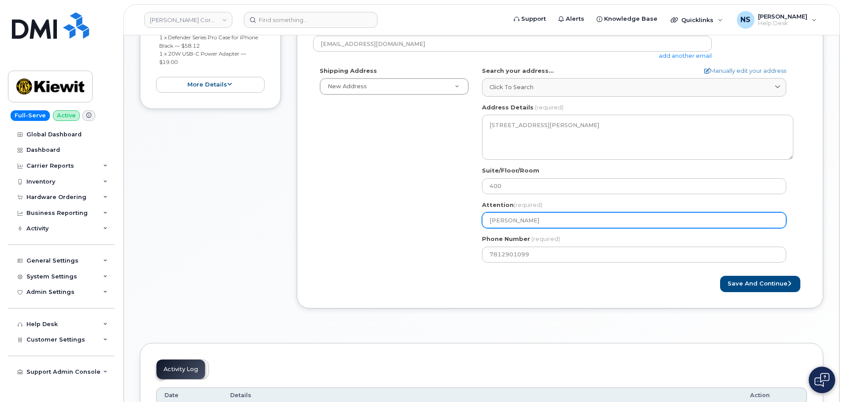
type input "Kiewit E"
select select
type input "Kiewit El"
select select
type input "Kiewit Ele"
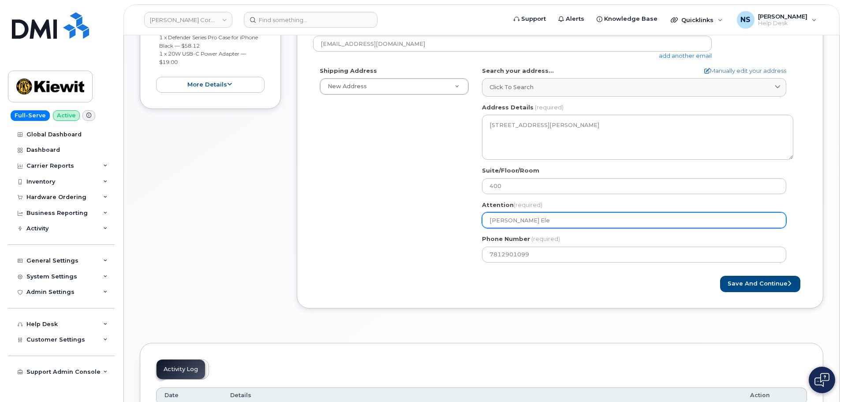
select select
type input "Kiewit Elec"
select select
type input "Kiewit Ele"
select select
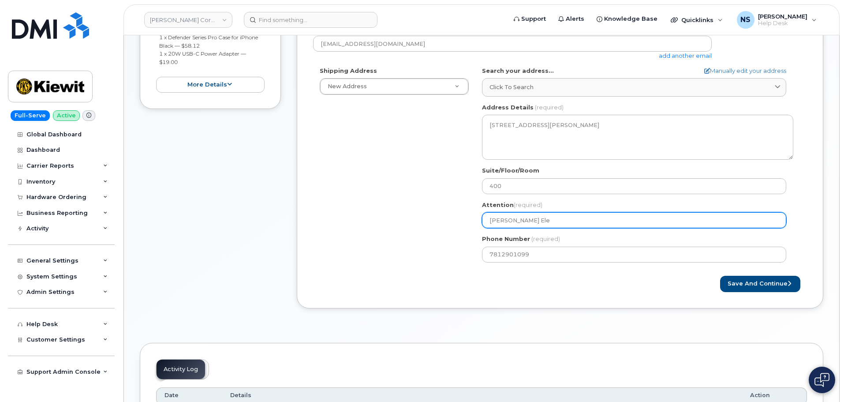
type input "Kiewit Elec"
select select
type input "Kiewit Elect"
select select
type input "Kiewit Electr"
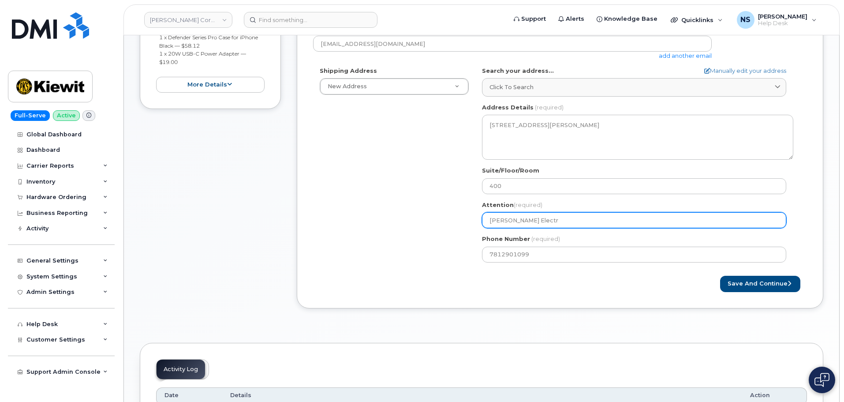
select select
type input "Kiewit Electri"
select select
type input "Kiewit Electric"
select select
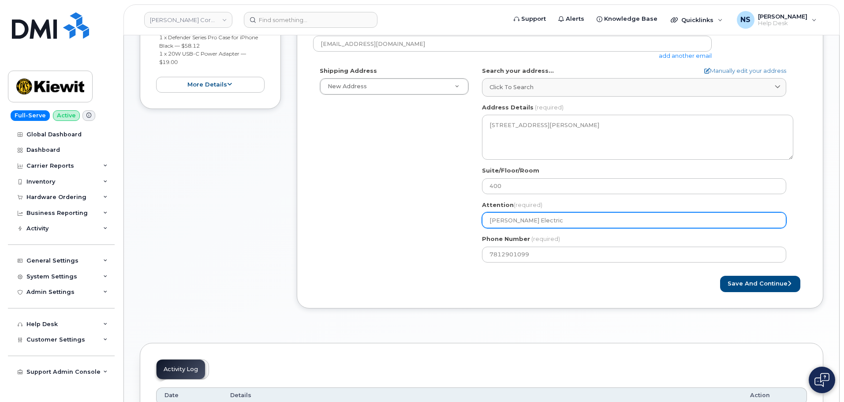
type input "Kiewit Electri"
select select
type input "Kiewit Electr"
select select
type input "Kiewit Elect"
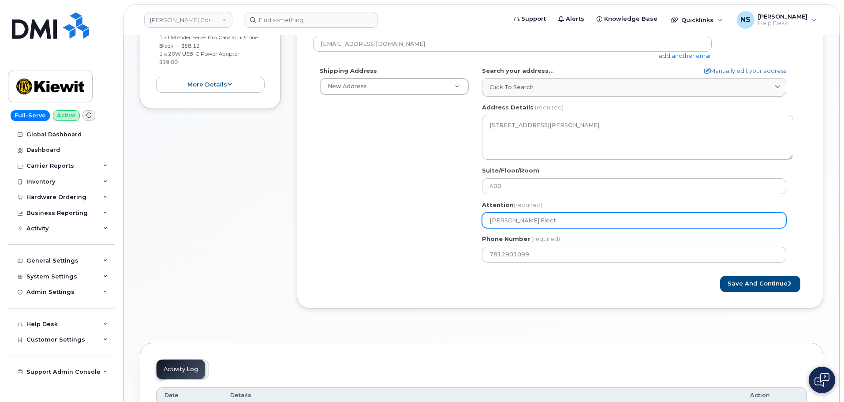
select select
type input "Kiewit Elec"
select select
type input "Kiewit Ele"
select select
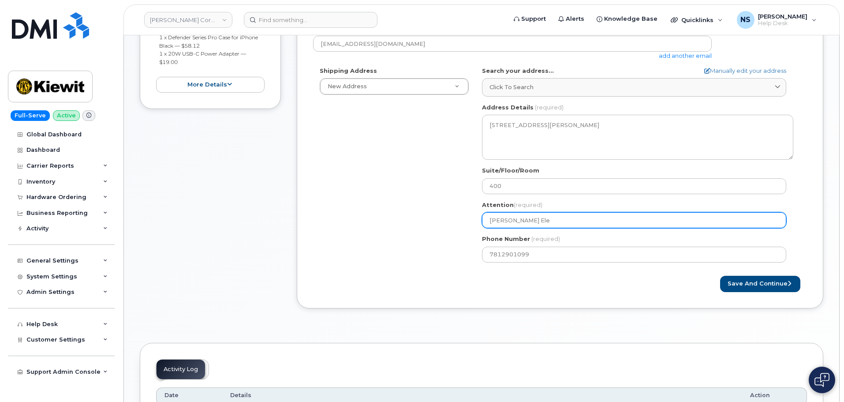
type input "Kiewit El"
select select
type input "Kiewit E"
select select
type input "Kiewit"
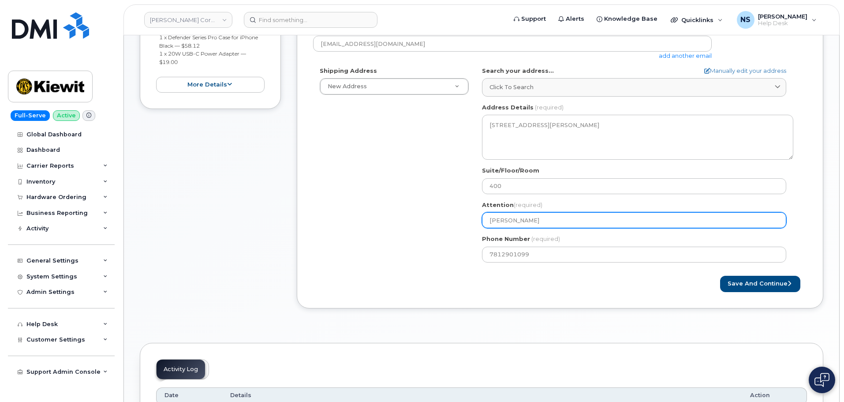
select select
type input "Kiewit m"
select select
type input "Kiewit ma"
select select
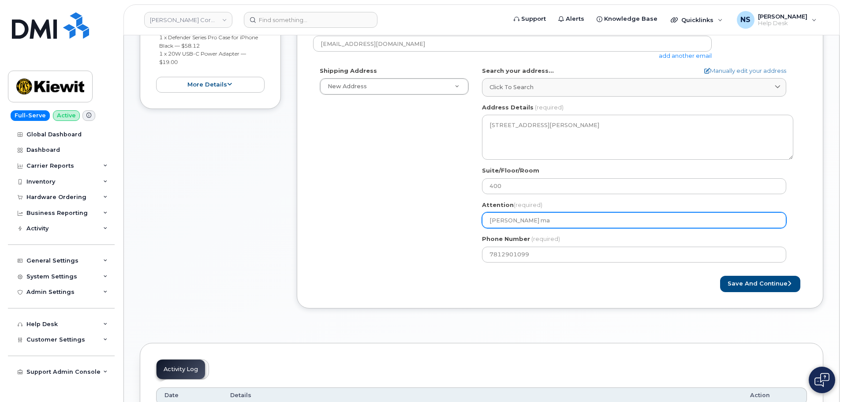
type input "Kiewit mas"
select select
type input "Kiewit mass"
select select
type input "Kiewit mas"
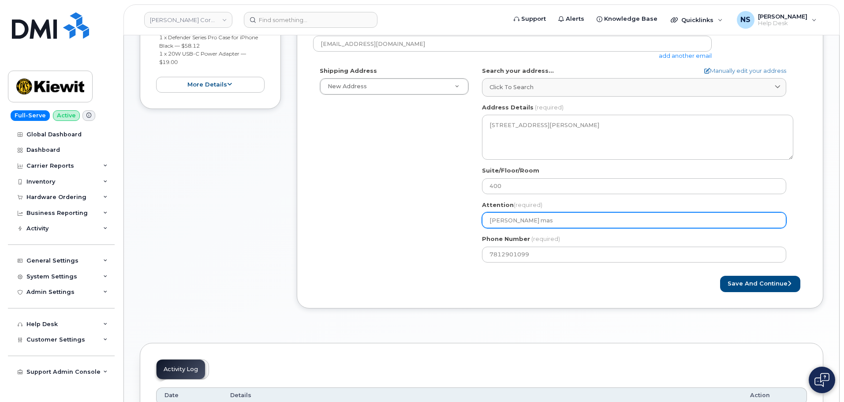
select select
type input "Kiewit ma"
select select
type input "Kiewit m"
select select
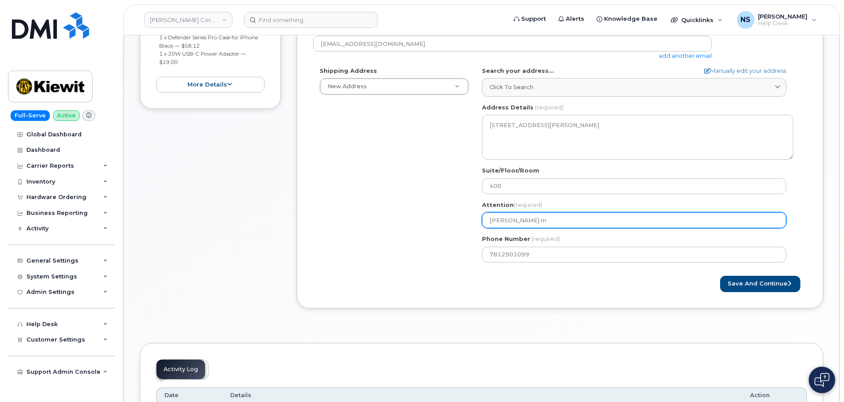
type input "Kiewit"
select select
type input "Kiewit M"
select select
type input "Kiewit Ma"
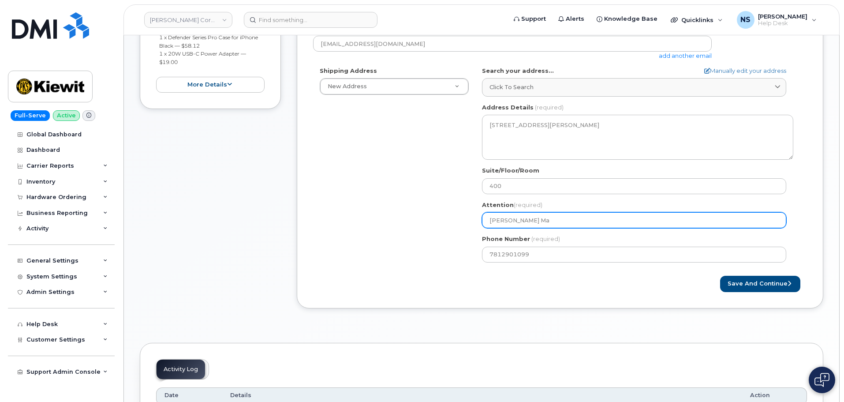
select select
type input "Kiewit Mas"
select select
type input "Kiewit Mass"
select select
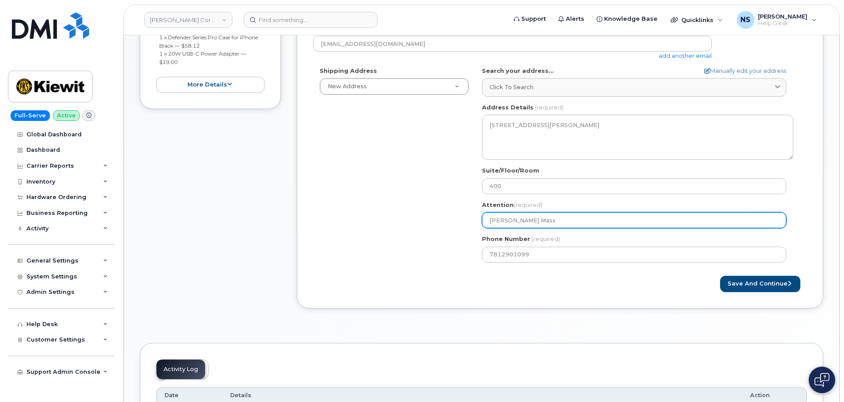
type input "Kiewit Mass E"
select select
type input "Kiewit Mass Ee"
select select
type input "Kiewit Mass Eel"
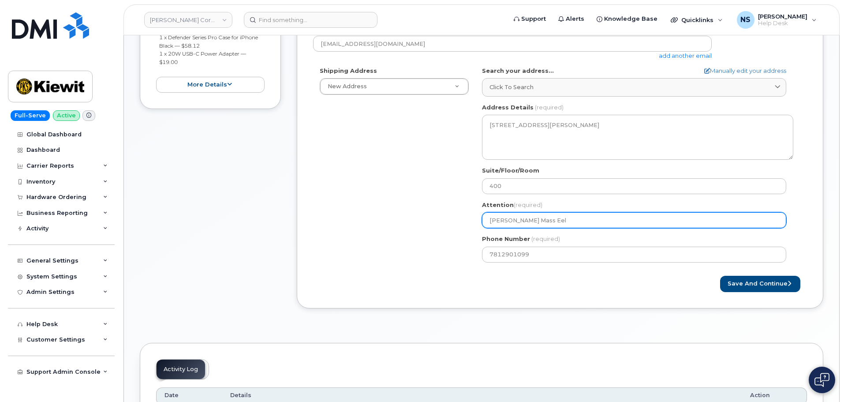
select select
type input "Kiewit Mass Ee"
select select
type input "Kiewit Mass E"
select select
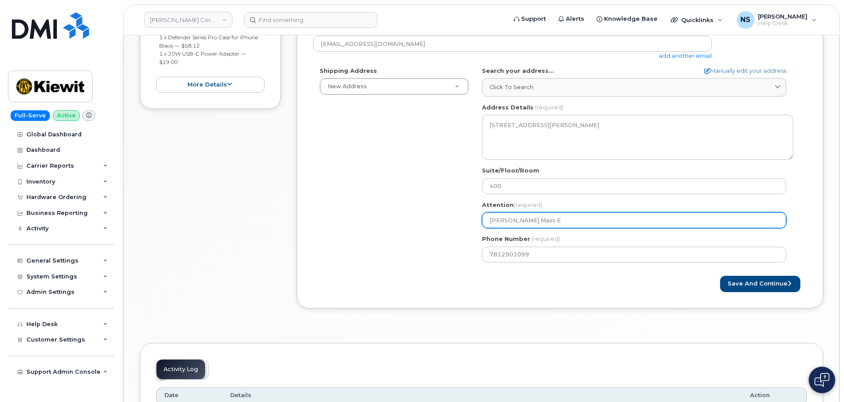
type input "Kiewit Mass El"
select select
type input "Kiewit Mass Ele"
select select
type input "Kiewit Mass Elec"
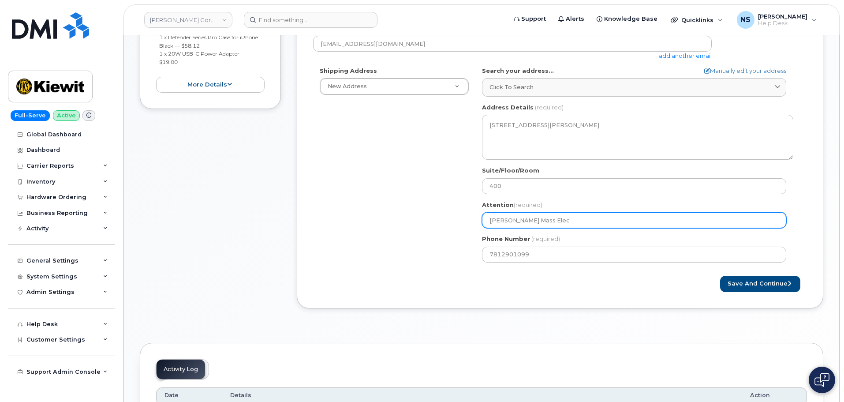
select select
type input "Kiewit Mass Elect"
select select
type input "Kiewit Mass Electr"
select select
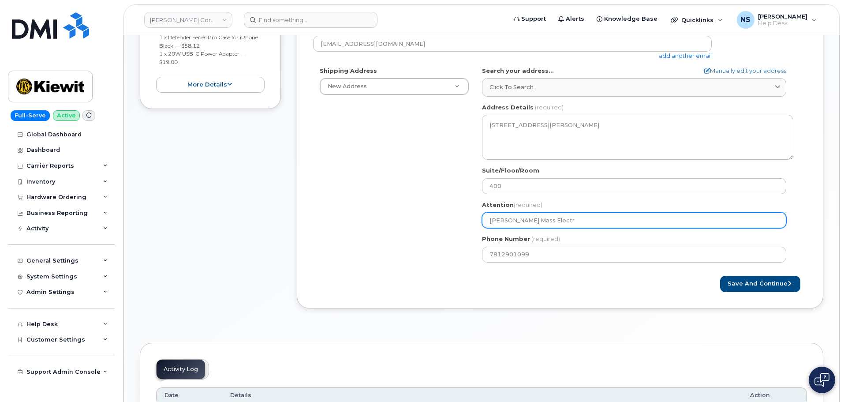
type input "Kiewit Mass Electri"
select select
type input "Kiewit Mass Electric"
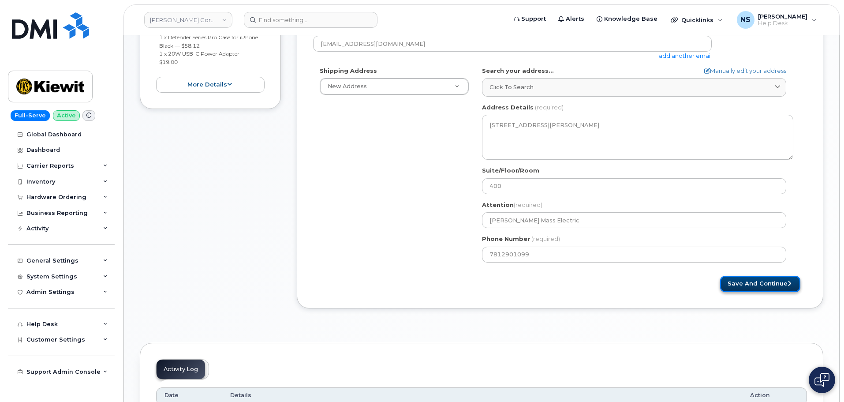
click at [749, 284] on button "Save and Continue" at bounding box center [760, 284] width 80 height 16
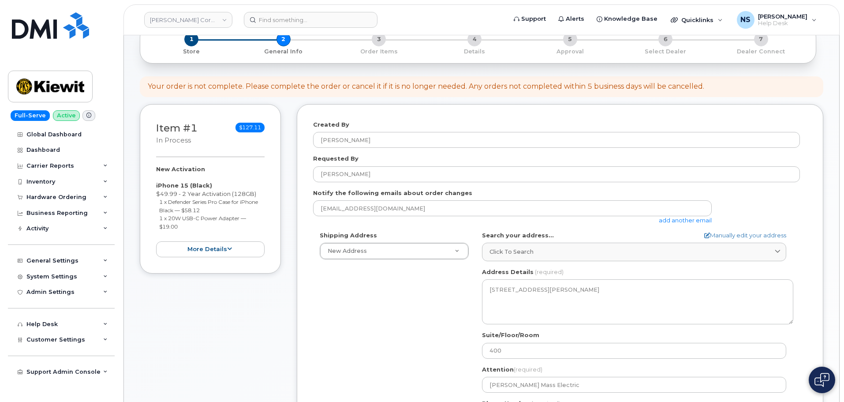
scroll to position [0, 0]
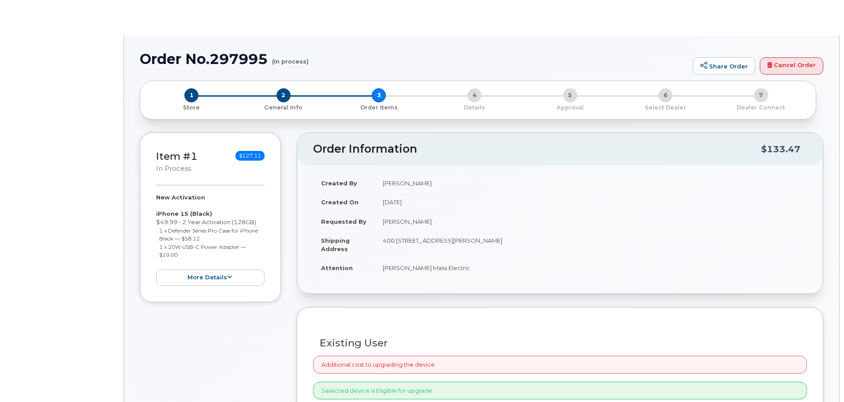
radio input "true"
select select
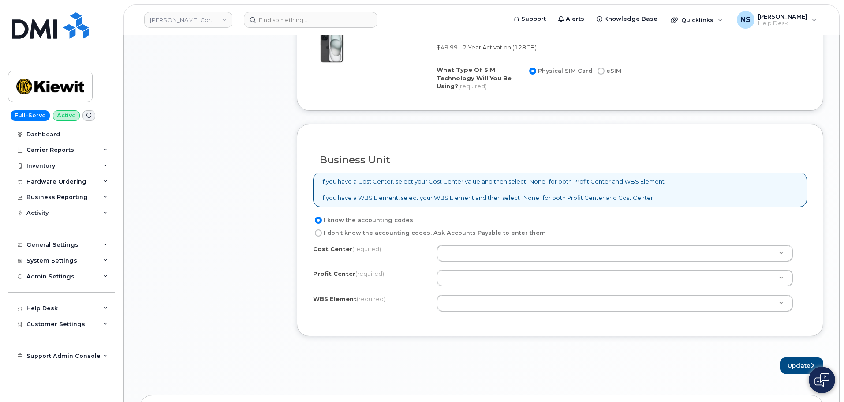
scroll to position [706, 0]
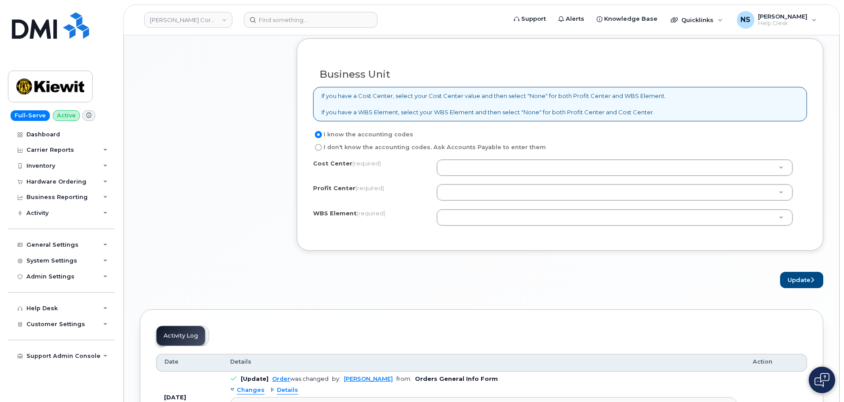
paste input "105033.193"
type input "105033.193"
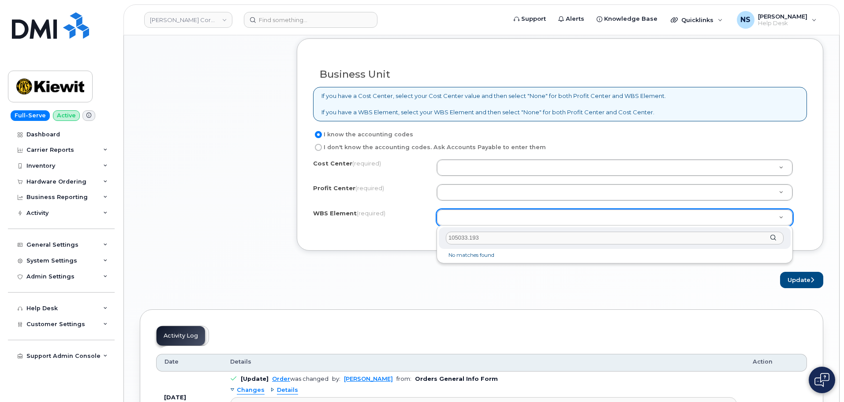
click at [454, 239] on input "105033.193" at bounding box center [615, 238] width 338 height 13
click at [471, 238] on input "105033.193" at bounding box center [615, 238] width 338 height 13
type input "105033.0193"
drag, startPoint x: 485, startPoint y: 237, endPoint x: 440, endPoint y: 227, distance: 45.8
click at [440, 227] on div "105033.0193 No matches found" at bounding box center [615, 244] width 356 height 38
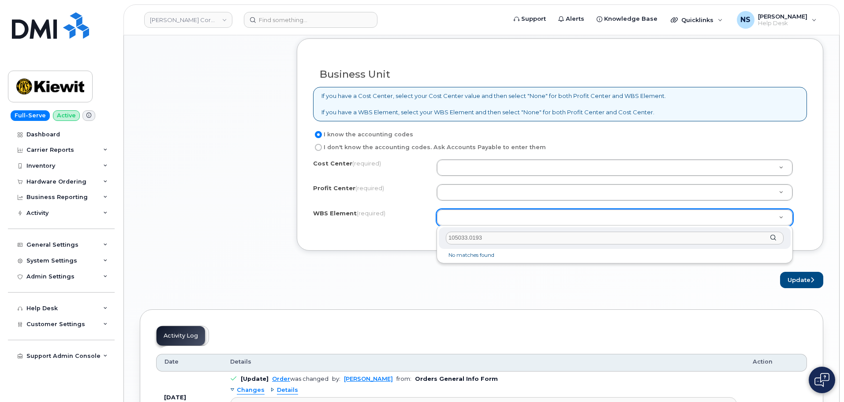
click at [471, 236] on input "105033.0193" at bounding box center [615, 238] width 338 height 13
click at [474, 239] on input "105033.0193" at bounding box center [615, 238] width 338 height 13
click at [488, 244] on div "105033.0193" at bounding box center [615, 238] width 352 height 22
click at [490, 242] on input "105033.0193" at bounding box center [615, 238] width 338 height 13
type input "105033.0193"
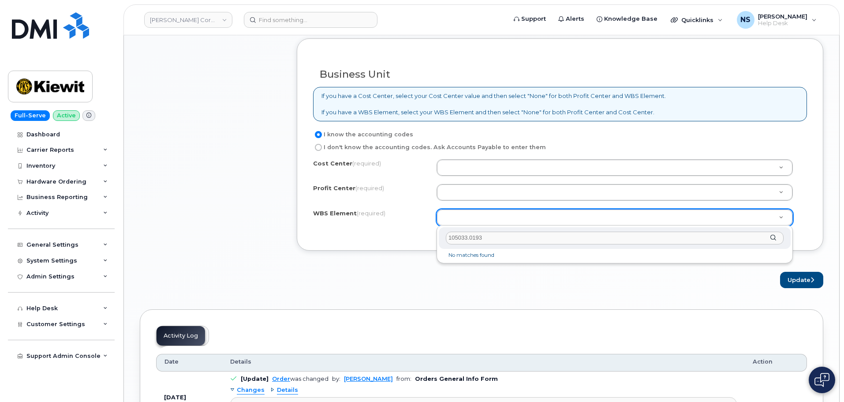
drag, startPoint x: 489, startPoint y: 242, endPoint x: 420, endPoint y: 238, distance: 68.9
click at [416, 240] on body "Kiewit Corporation Support Alerts Knowledge Base Quicklinks Suspend / Cancel De…" at bounding box center [422, 11] width 844 height 1435
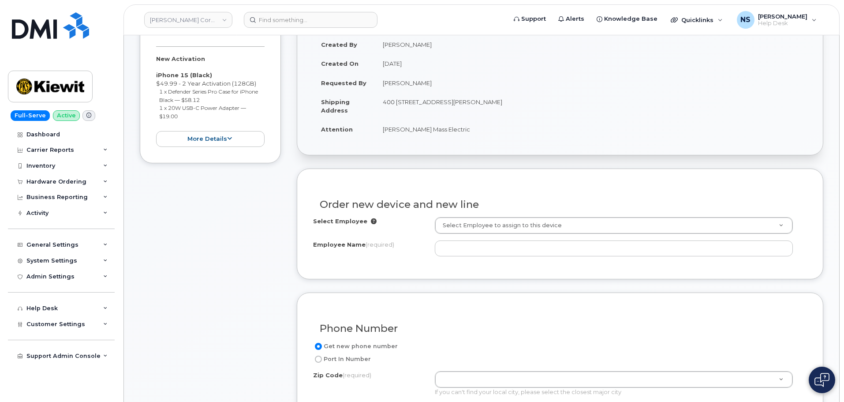
scroll to position [221, 0]
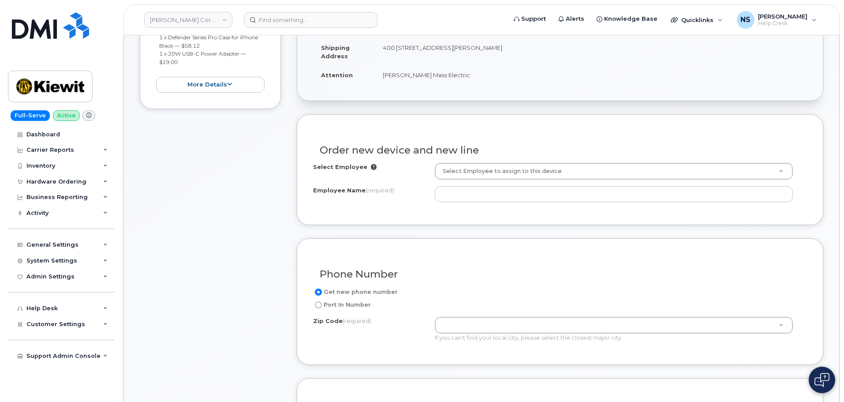
drag, startPoint x: 473, startPoint y: 327, endPoint x: 471, endPoint y: 321, distance: 7.0
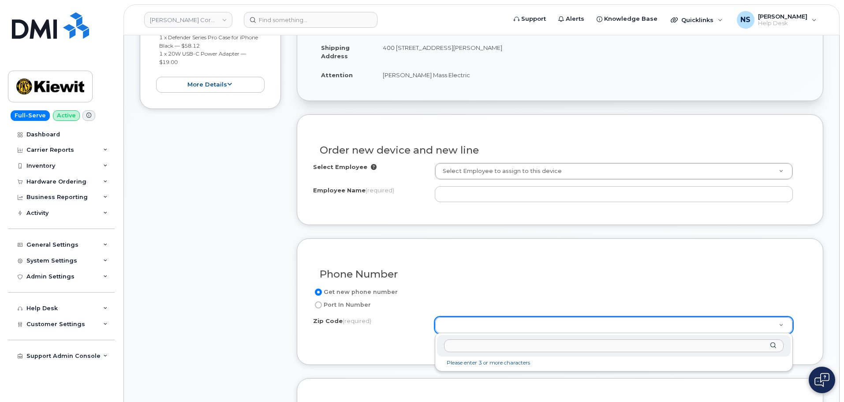
paste input "02451"
type input "02451"
drag, startPoint x: 509, startPoint y: 367, endPoint x: 499, endPoint y: 355, distance: 15.4
type input "02451 (Waltham, MA)"
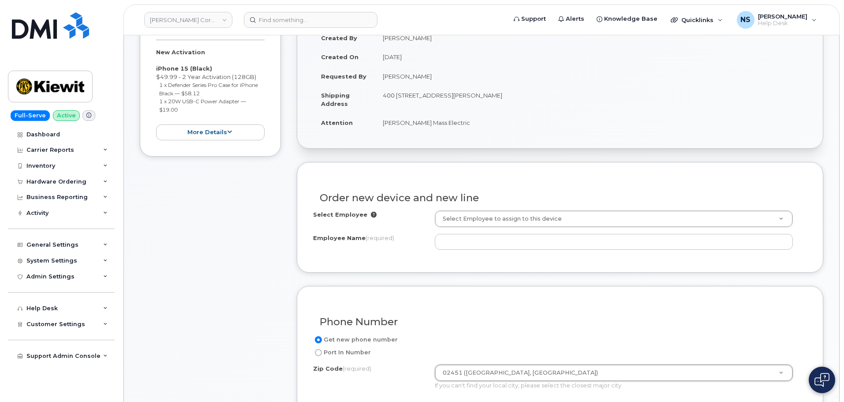
scroll to position [132, 0]
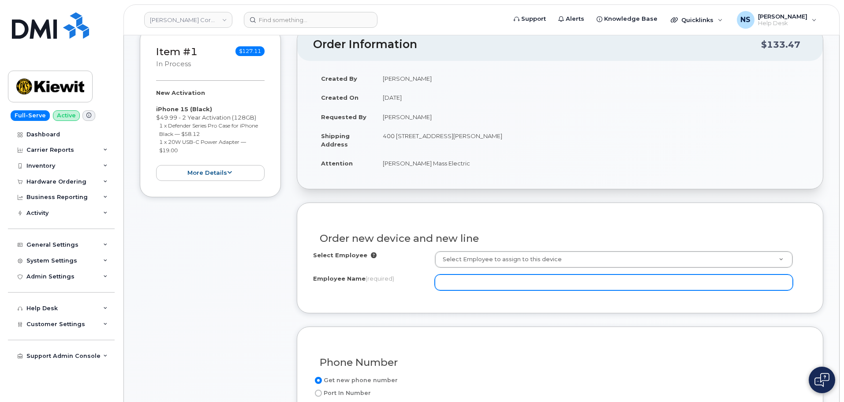
click at [476, 289] on input "Employee Name (required)" at bounding box center [614, 282] width 358 height 16
click at [471, 287] on input "Employee Name (required)" at bounding box center [614, 282] width 358 height 16
paste input "[PERSON_NAME]"
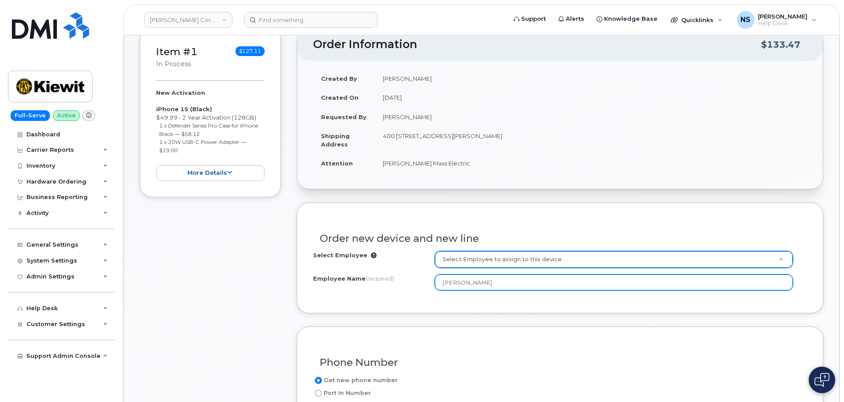
type input "[PERSON_NAME]"
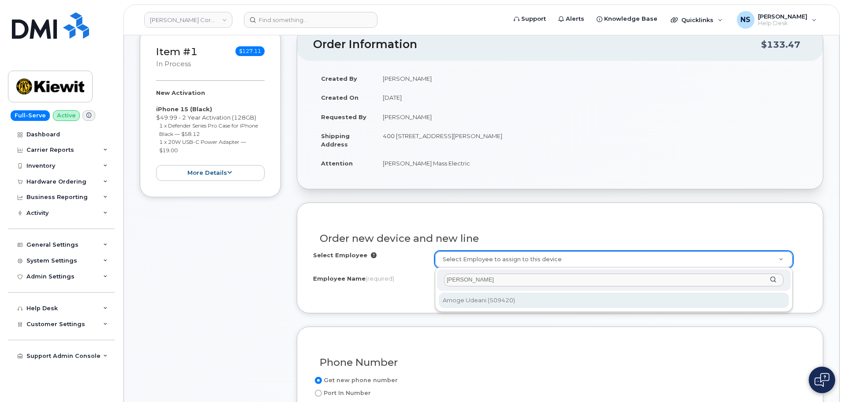
type input "[PERSON_NAME]"
type input "2163377"
type input "400 Totten Pond Road, Suite 400"
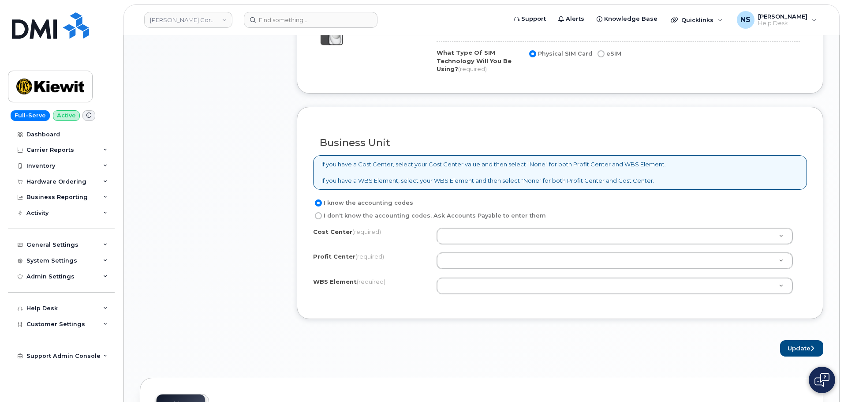
scroll to position [706, 0]
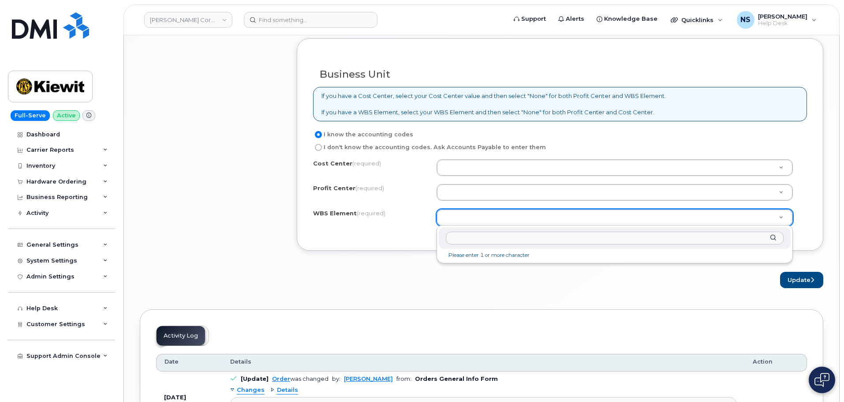
drag, startPoint x: 468, startPoint y: 218, endPoint x: 468, endPoint y: 213, distance: 5.7
click at [468, 239] on input "text" at bounding box center [615, 238] width 338 height 13
click at [476, 238] on input "105033.0193" at bounding box center [615, 238] width 338 height 13
type input "105033.1093"
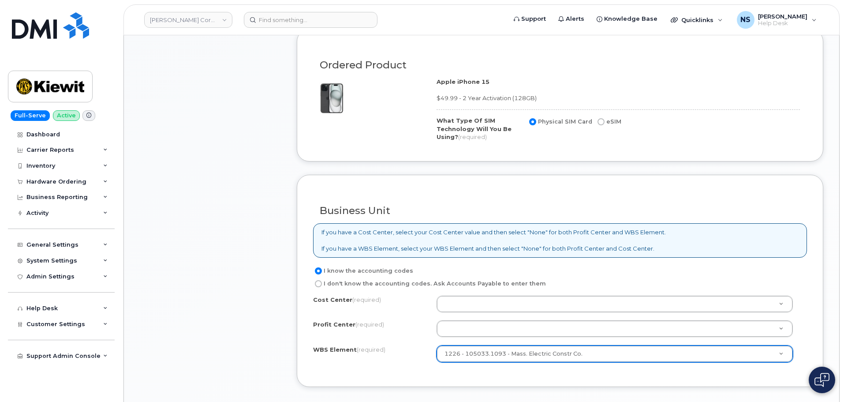
scroll to position [662, 0]
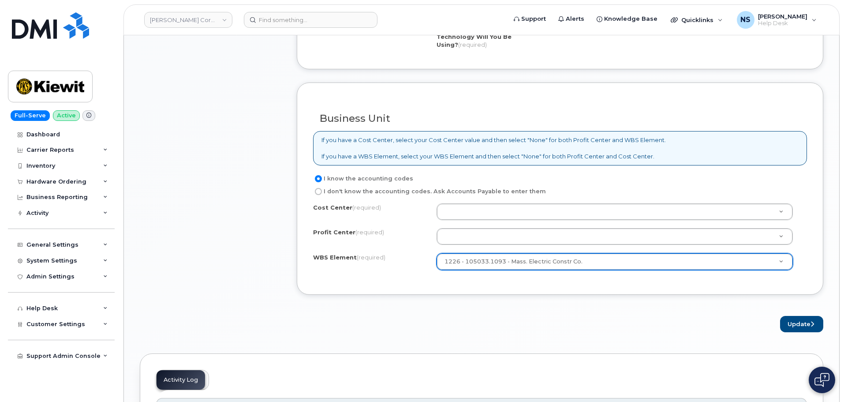
click at [485, 200] on div "I know the accounting codes I don't know the accounting codes. Ask Accounts Pay…" at bounding box center [560, 225] width 494 height 105
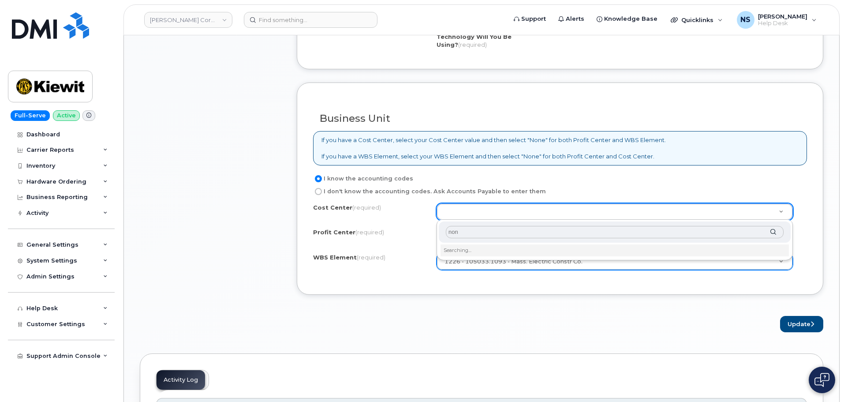
type input "none"
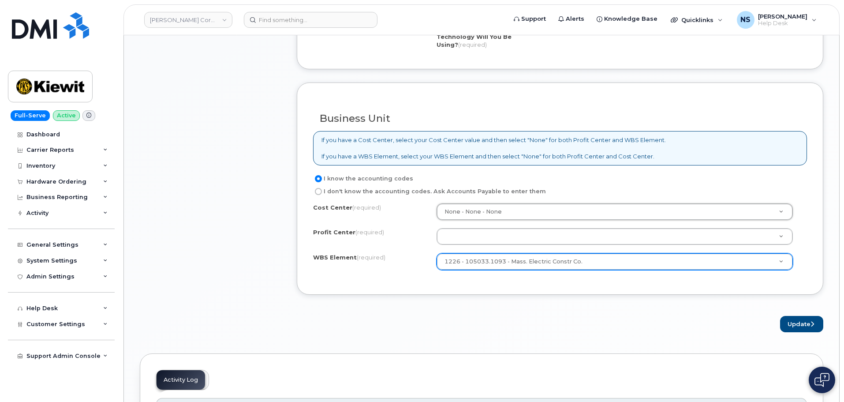
type input "None"
type input "n"
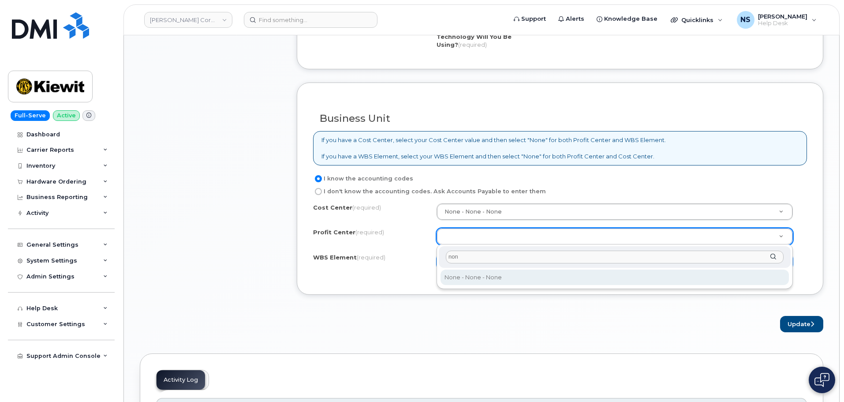
type input "none"
select select "None"
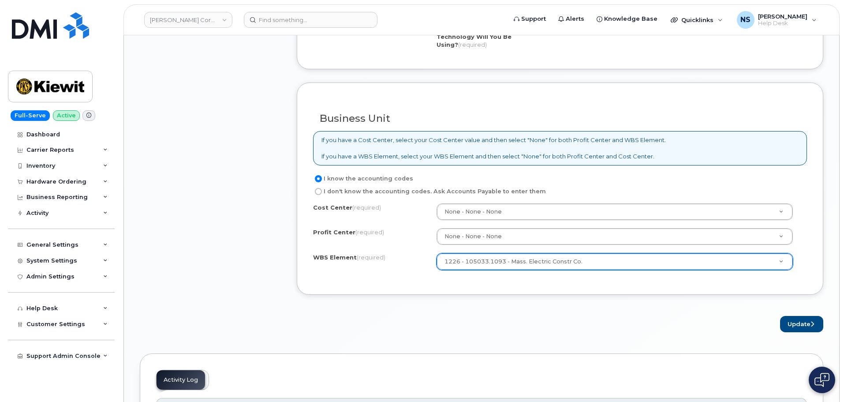
click at [815, 337] on div "× Share This Order If you want to allow others to create or edit orders, share …" at bounding box center [482, 74] width 684 height 1310
drag, startPoint x: 809, startPoint y: 322, endPoint x: 775, endPoint y: 353, distance: 45.9
click at [809, 322] on button "Update" at bounding box center [801, 324] width 43 height 16
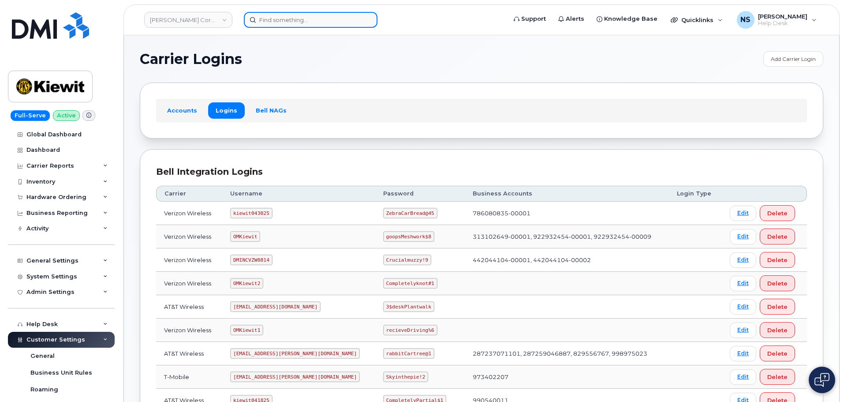
click at [322, 23] on input at bounding box center [311, 20] width 134 height 16
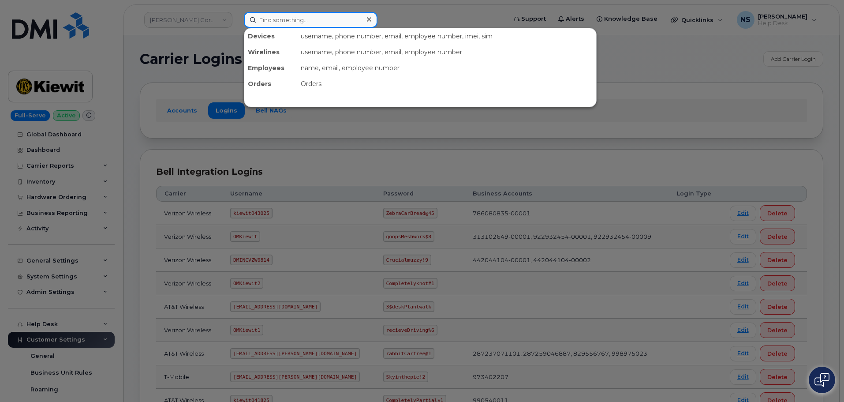
paste input "[PERSON_NAME]"
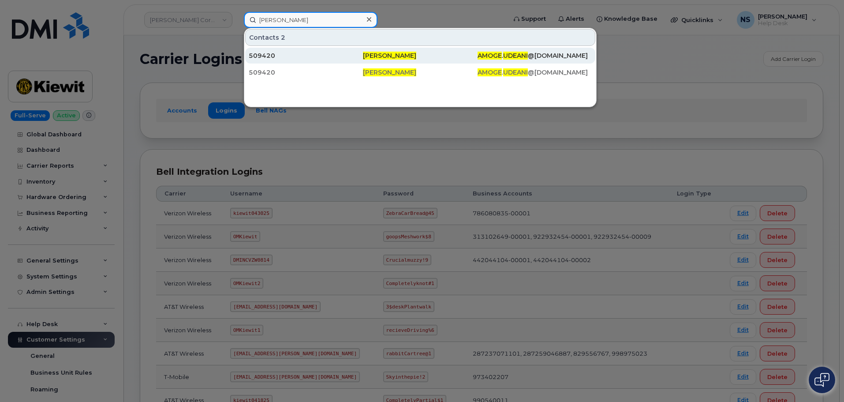
type input "[PERSON_NAME]"
click at [351, 53] on div "509420" at bounding box center [306, 55] width 114 height 9
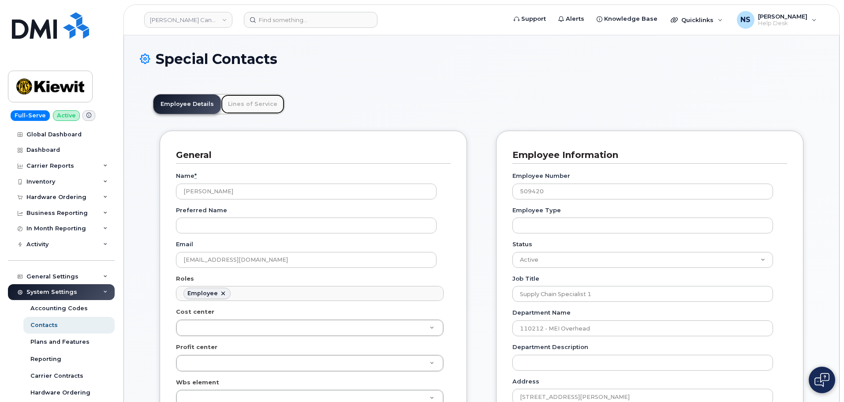
click at [238, 105] on link "Lines of Service" at bounding box center [253, 103] width 64 height 19
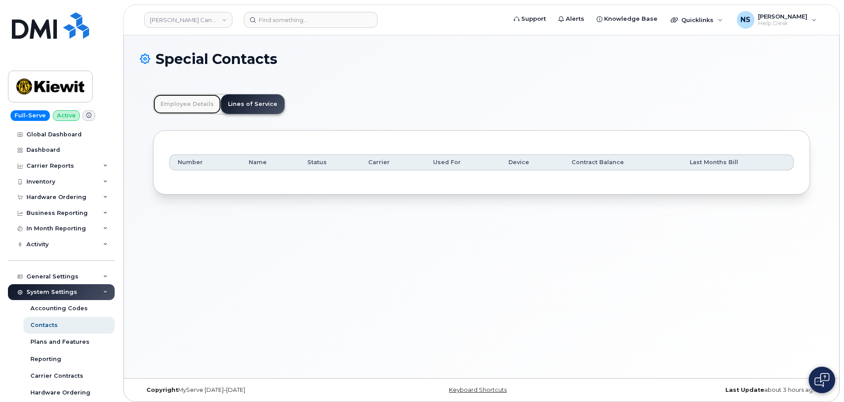
click at [205, 102] on link "Employee Details" at bounding box center [187, 103] width 67 height 19
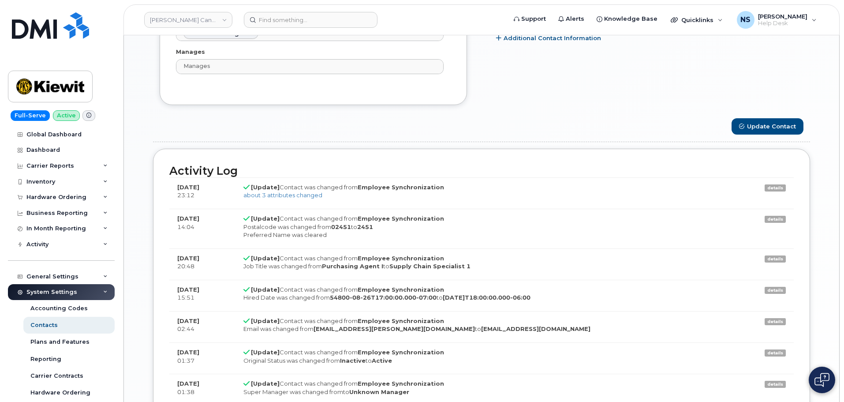
scroll to position [662, 0]
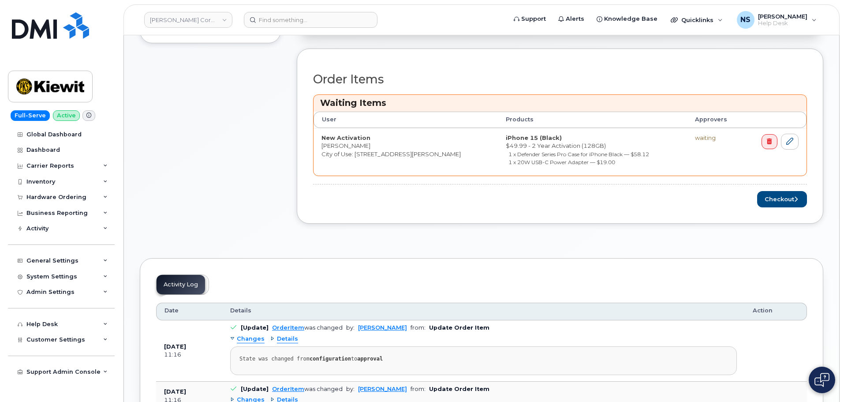
scroll to position [309, 0]
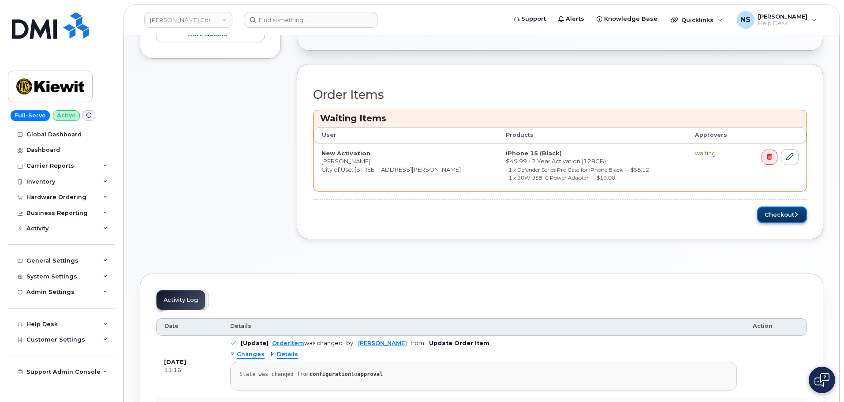
click at [787, 207] on button "Checkout" at bounding box center [782, 214] width 50 height 16
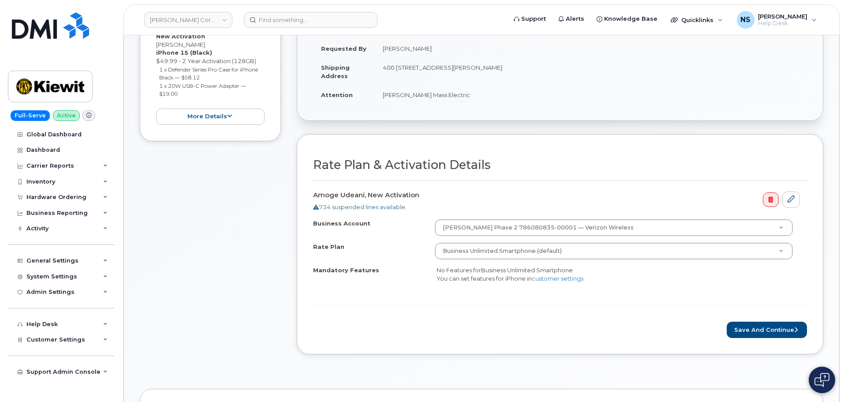
scroll to position [309, 0]
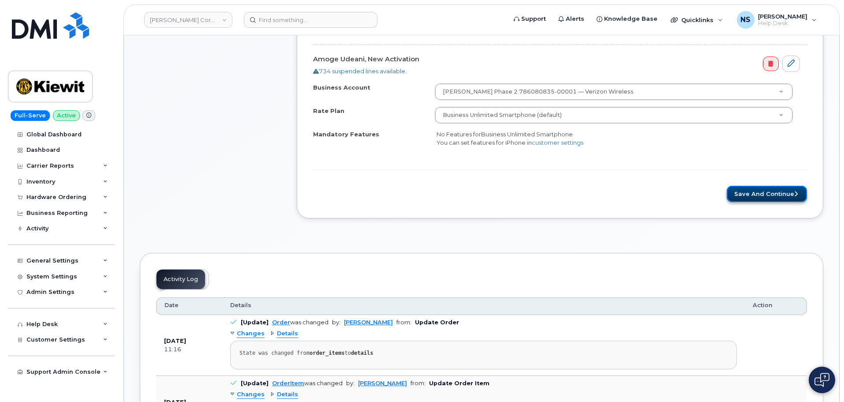
drag, startPoint x: 731, startPoint y: 188, endPoint x: 738, endPoint y: 189, distance: 6.7
click at [735, 189] on button "Save and Continue" at bounding box center [767, 194] width 80 height 16
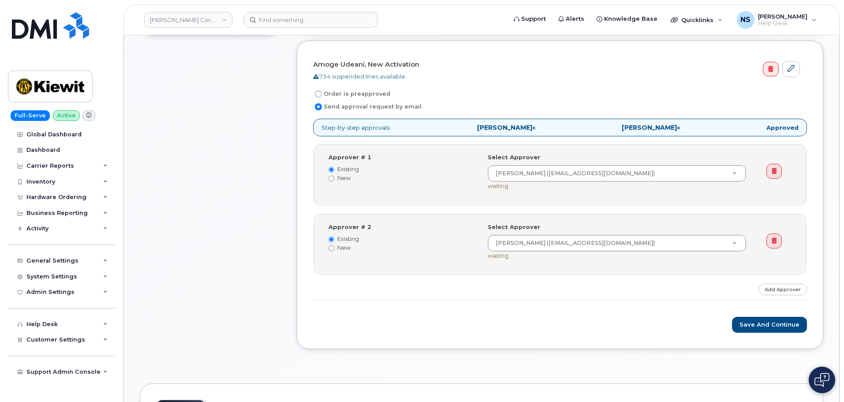
scroll to position [265, 0]
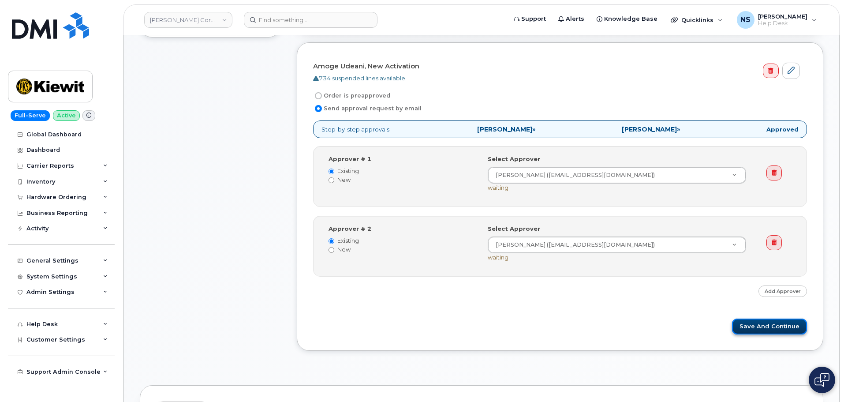
click at [764, 324] on button "Save and Continue" at bounding box center [769, 326] width 75 height 16
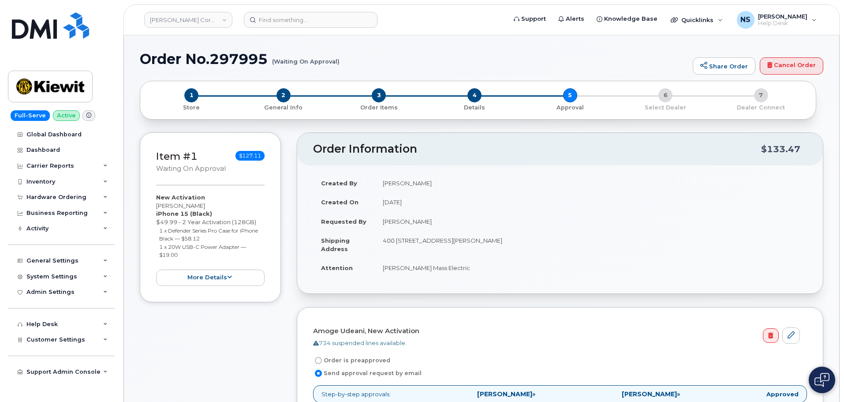
click at [242, 51] on h1 "Order No.297995 (Waiting On Approval)" at bounding box center [414, 58] width 549 height 15
copy h1 "297995"
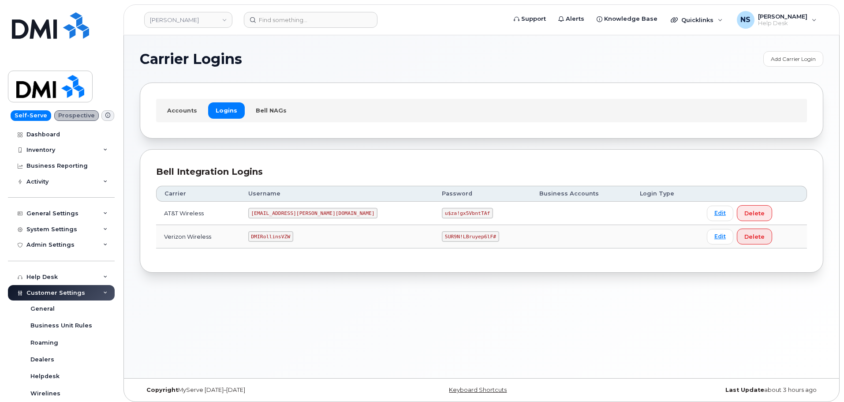
click at [283, 217] on code "[EMAIL_ADDRESS][PERSON_NAME][DOMAIN_NAME]" at bounding box center [313, 213] width 130 height 11
copy code "[EMAIL_ADDRESS][PERSON_NAME][DOMAIN_NAME]"
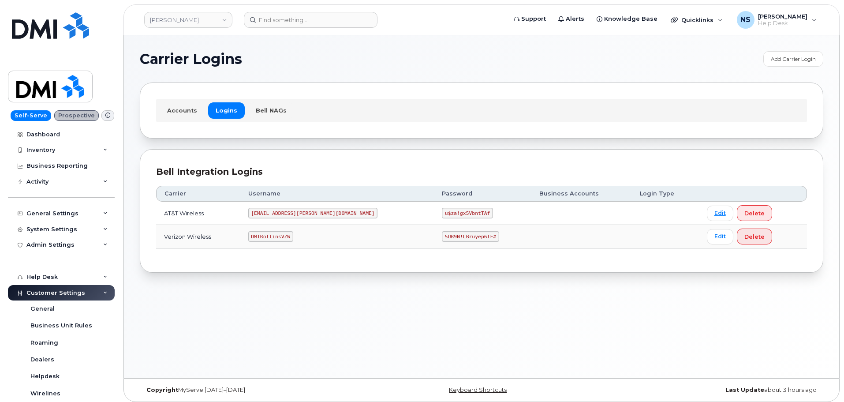
click at [434, 219] on td "u$za!gx5VbntTAf" at bounding box center [482, 213] width 97 height 23
click at [442, 213] on code "u$za!gx5VbntTAf" at bounding box center [467, 213] width 51 height 11
copy code "u$za!gx5VbntTAf"
